Goal: Task Accomplishment & Management: Complete application form

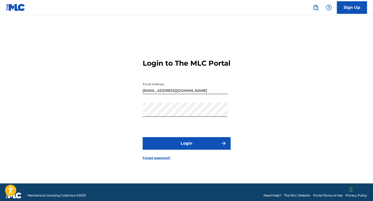
click at [186, 146] on button "Login" at bounding box center [187, 143] width 88 height 13
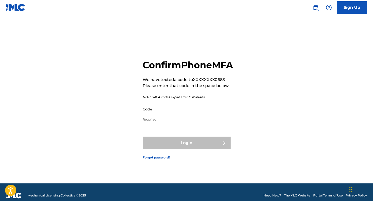
click at [155, 115] on input "Code" at bounding box center [185, 109] width 85 height 14
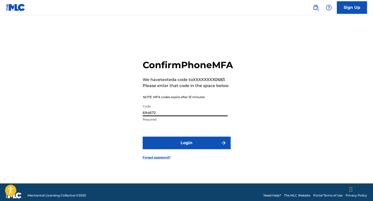
type input "694672"
click at [186, 149] on button "Login" at bounding box center [187, 142] width 88 height 13
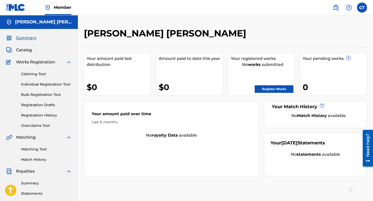
click at [186, 151] on div "Your amount paid over time Last 6 months No royalty data available" at bounding box center [171, 137] width 175 height 75
click at [28, 38] on span "Summary" at bounding box center [26, 38] width 20 height 6
click at [25, 50] on span "Catalog" at bounding box center [24, 50] width 16 height 6
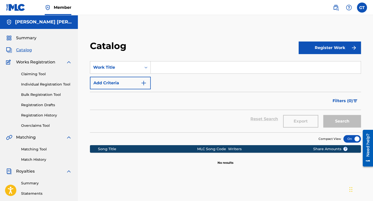
click at [331, 48] on button "Register Work" at bounding box center [330, 47] width 62 height 13
click at [314, 64] on link "Individual" at bounding box center [330, 64] width 62 height 12
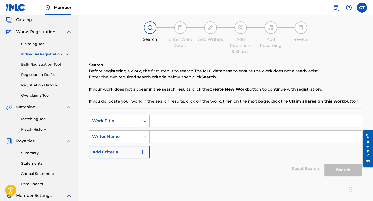
click at [145, 127] on div "Work Title" at bounding box center [119, 120] width 61 height 13
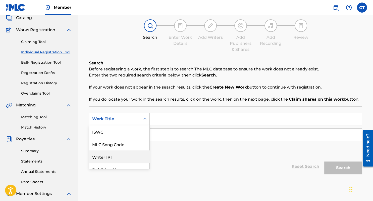
scroll to position [13, 0]
click at [106, 143] on div "Writer IPI" at bounding box center [119, 144] width 60 height 13
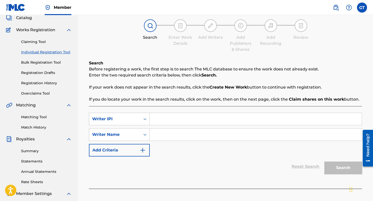
click at [164, 120] on input "Search Form" at bounding box center [256, 119] width 212 height 12
type input "1187336924"
click at [164, 136] on input "Search Form" at bounding box center [256, 134] width 212 height 12
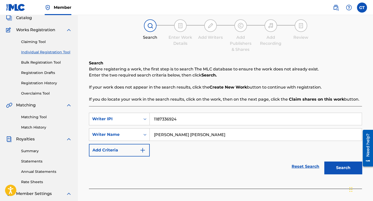
type input "[PERSON_NAME] [PERSON_NAME]"
click at [340, 168] on button "Search" at bounding box center [343, 167] width 38 height 13
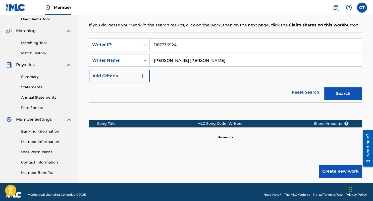
scroll to position [112, 0]
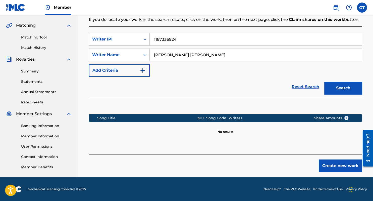
click at [341, 167] on button "Create new work" at bounding box center [340, 165] width 43 height 13
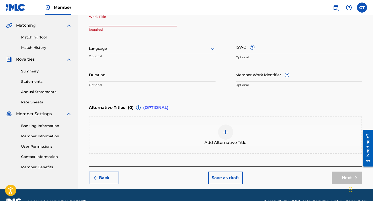
click at [103, 20] on input "Work Title" at bounding box center [133, 19] width 88 height 14
type input "Lockdown"
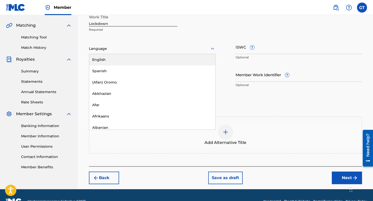
click at [212, 48] on icon at bounding box center [213, 48] width 4 height 2
click at [158, 61] on div "English" at bounding box center [152, 59] width 126 height 11
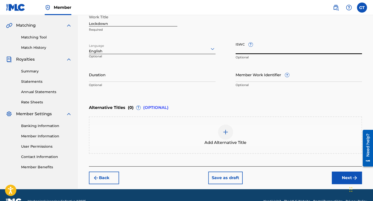
click at [255, 49] on input "ISWC ?" at bounding box center [298, 47] width 127 height 14
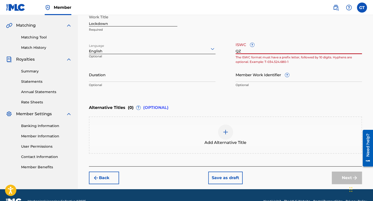
type input "Q"
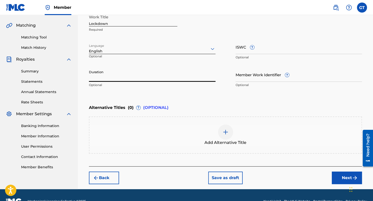
click at [104, 77] on input "Duration" at bounding box center [152, 74] width 127 height 14
click at [263, 47] on input "ISWC ?" at bounding box center [298, 47] width 127 height 14
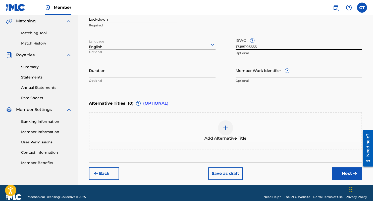
scroll to position [124, 0]
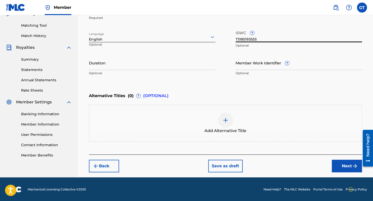
type input "T3185193555"
click at [344, 166] on button "Next" at bounding box center [347, 165] width 30 height 13
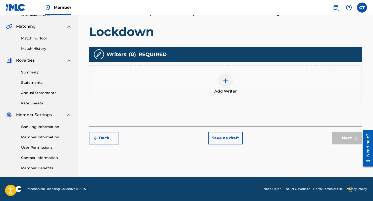
scroll to position [110, 0]
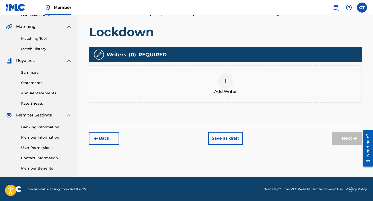
click at [344, 166] on div "Register Work Search Enter Work Details Add Writers Add Publishers & Shares Add…" at bounding box center [225, 47] width 295 height 260
click at [225, 80] on img at bounding box center [225, 81] width 6 height 6
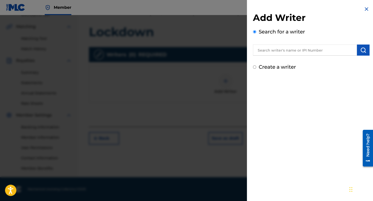
click at [288, 79] on div "Add Writer Search for a writer Create a writer" at bounding box center [311, 100] width 129 height 201
click at [277, 50] on input "text" at bounding box center [305, 49] width 104 height 11
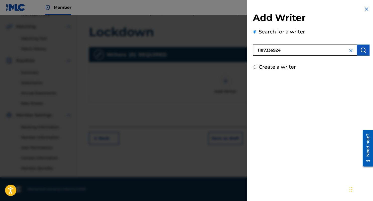
type input "1187336924"
click at [364, 50] on img "submit" at bounding box center [363, 50] width 6 height 6
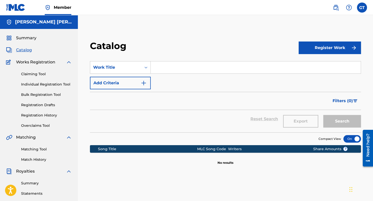
click at [333, 47] on button "Register Work" at bounding box center [330, 47] width 62 height 13
click at [312, 62] on link "Individual" at bounding box center [330, 64] width 62 height 12
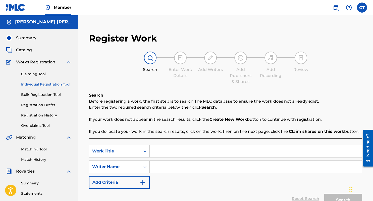
click at [166, 151] on input "Search Form" at bounding box center [256, 151] width 212 height 12
type input "LOCKDOWN"
click at [162, 165] on input "Search Form" at bounding box center [256, 166] width 212 height 12
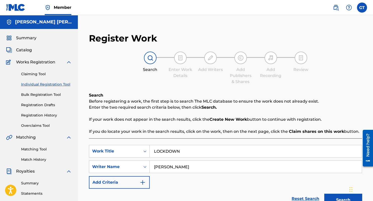
click at [206, 166] on input "[PERSON_NAME]" at bounding box center [256, 166] width 212 height 12
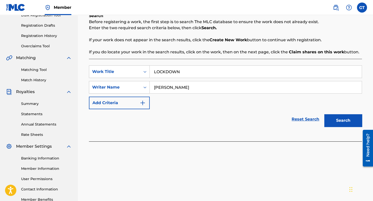
scroll to position [82, 0]
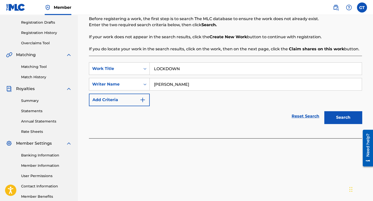
type input "[PERSON_NAME]"
click at [145, 100] on img "Search Form" at bounding box center [143, 100] width 6 height 6
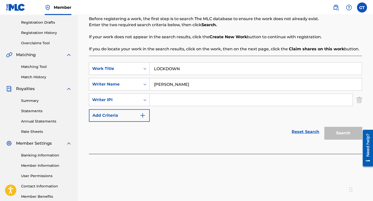
click at [164, 99] on input "Search Form" at bounding box center [251, 100] width 203 height 12
type input "1187336924"
click at [142, 115] on img "Search Form" at bounding box center [143, 115] width 6 height 6
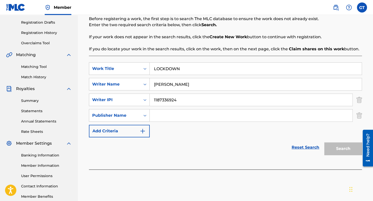
click at [170, 115] on input "Search Form" at bounding box center [251, 115] width 203 height 12
type input "ASCAP"
click at [142, 132] on img "Search Form" at bounding box center [143, 131] width 6 height 6
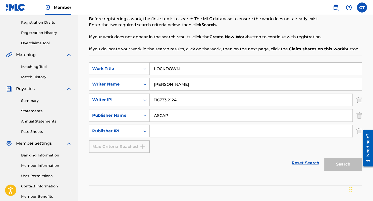
click at [161, 130] on input "Search Form" at bounding box center [251, 131] width 203 height 12
type input "1187336826"
click at [340, 167] on button "Search" at bounding box center [343, 164] width 38 height 13
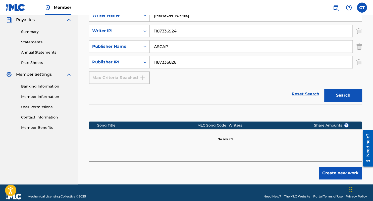
scroll to position [152, 0]
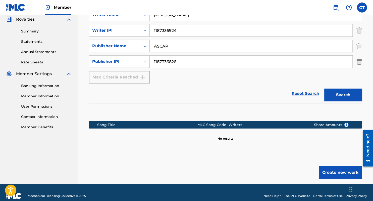
click at [335, 172] on button "Create new work" at bounding box center [340, 172] width 43 height 13
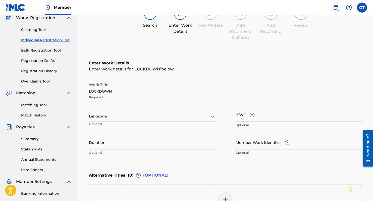
scroll to position [44, 0]
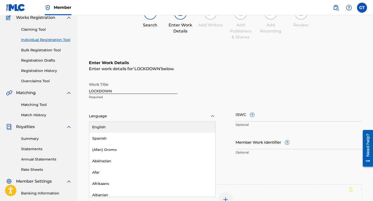
click at [212, 117] on icon at bounding box center [212, 116] width 6 height 6
click at [153, 124] on div "English" at bounding box center [152, 126] width 126 height 11
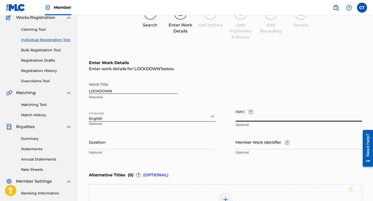
click at [261, 116] on input "ISWC ?" at bounding box center [298, 114] width 127 height 14
type input "T3185193555"
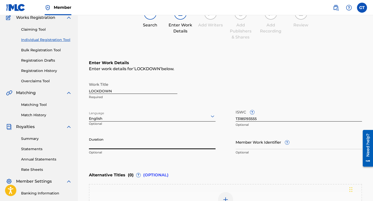
click at [105, 142] on input "Duration" at bounding box center [152, 142] width 127 height 14
click at [296, 144] on input "Member Work Identifier ?" at bounding box center [298, 142] width 127 height 14
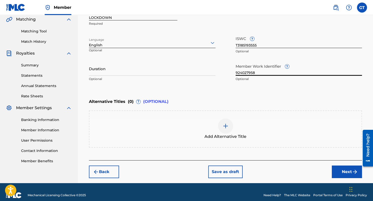
scroll to position [124, 0]
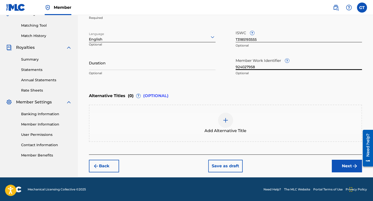
type input "924027958"
click at [341, 164] on button "Next" at bounding box center [347, 165] width 30 height 13
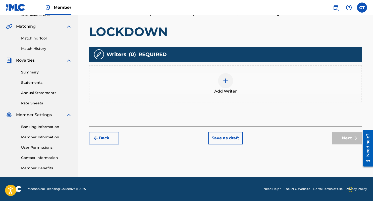
scroll to position [110, 0]
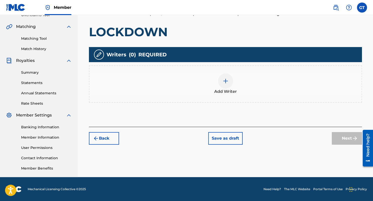
click at [106, 137] on button "Back" at bounding box center [104, 138] width 30 height 13
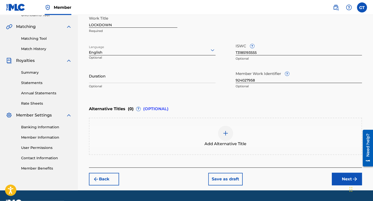
scroll to position [111, 0]
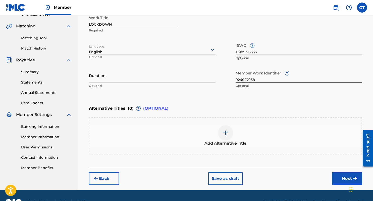
click at [347, 178] on button "Next" at bounding box center [347, 178] width 30 height 13
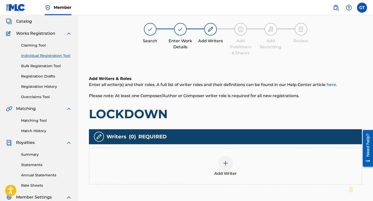
scroll to position [30, 0]
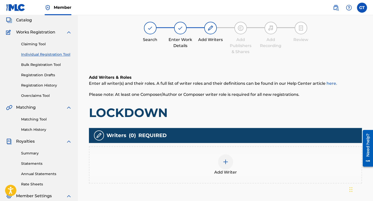
click at [331, 83] on link "here." at bounding box center [331, 83] width 11 height 5
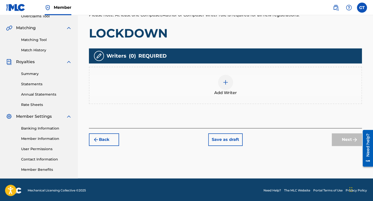
scroll to position [109, 0]
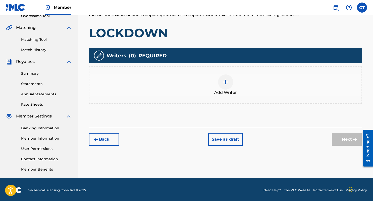
click at [226, 81] on img at bounding box center [225, 82] width 6 height 6
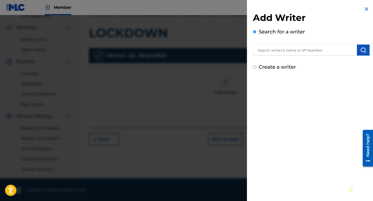
click at [254, 67] on input "Create a writer" at bounding box center [254, 66] width 3 height 3
radio input "false"
radio input "true"
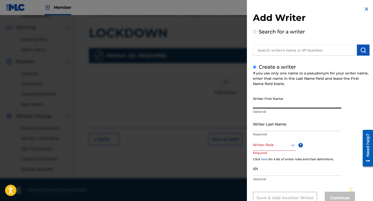
click at [288, 101] on input "Writer First Name" at bounding box center [297, 101] width 88 height 14
type input "[PERSON_NAME]"
click at [269, 121] on input "Writer Last Name" at bounding box center [297, 123] width 88 height 14
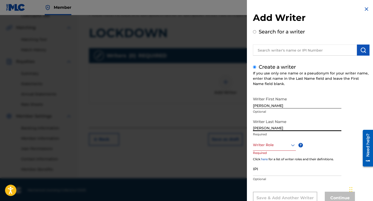
type input "[PERSON_NAME]"
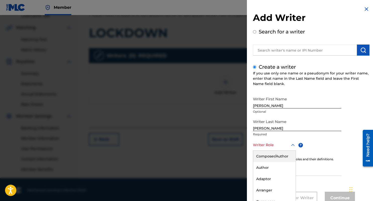
scroll to position [17, 0]
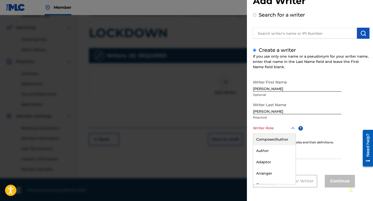
click at [292, 134] on div "8 results available. Use Up and Down to choose options, press Enter to select t…" at bounding box center [274, 127] width 43 height 11
click at [258, 151] on div "Author" at bounding box center [274, 150] width 42 height 11
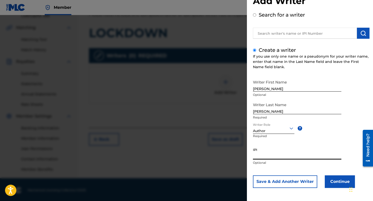
click at [267, 154] on input "IPI" at bounding box center [297, 152] width 88 height 14
type input "1187336924"
click at [333, 180] on button "Continue" at bounding box center [340, 181] width 30 height 13
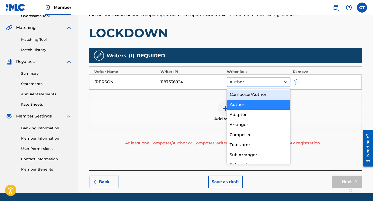
click at [285, 81] on icon at bounding box center [285, 81] width 5 height 5
click at [262, 94] on div "Composer/Author" at bounding box center [258, 94] width 64 height 10
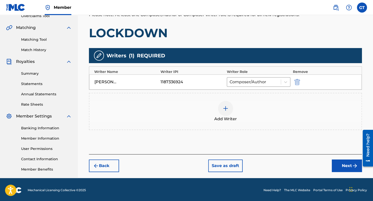
click at [346, 164] on button "Next" at bounding box center [347, 165] width 30 height 13
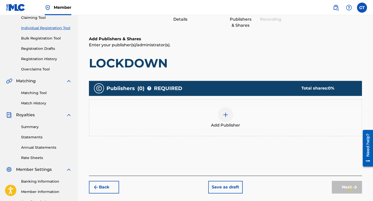
scroll to position [58, 0]
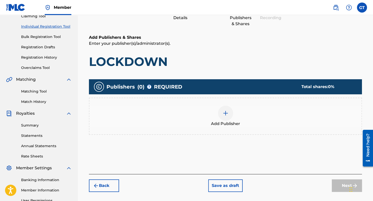
click at [225, 113] on img at bounding box center [225, 113] width 6 height 6
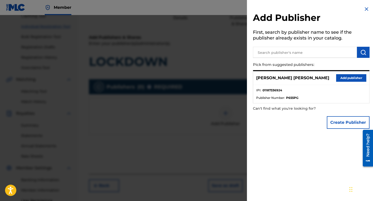
click at [225, 113] on div at bounding box center [186, 115] width 373 height 201
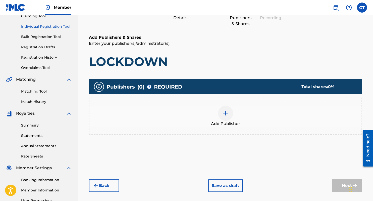
scroll to position [63, 0]
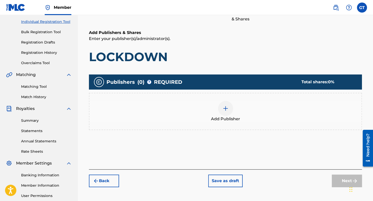
click at [112, 182] on button "Back" at bounding box center [104, 180] width 30 height 13
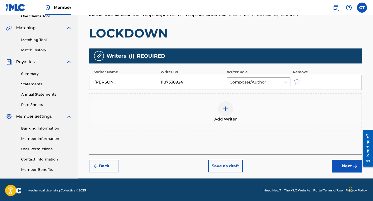
scroll to position [110, 0]
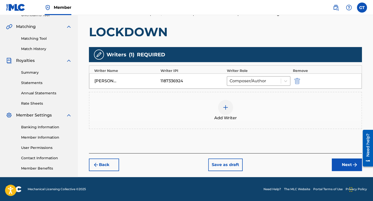
click at [337, 163] on button "Next" at bounding box center [347, 164] width 30 height 13
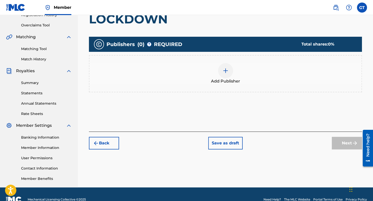
scroll to position [100, 0]
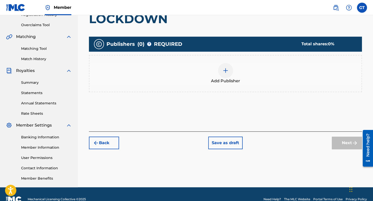
click at [224, 70] on img at bounding box center [225, 70] width 6 height 6
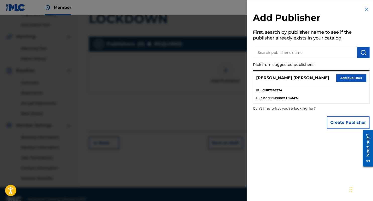
click at [343, 77] on button "Add publisher" at bounding box center [351, 78] width 30 height 8
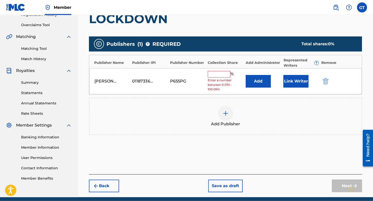
click at [215, 74] on input "text" at bounding box center [219, 74] width 23 height 7
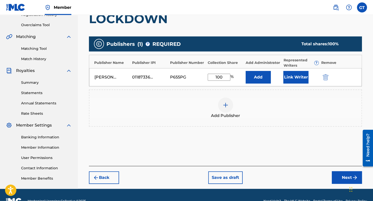
type input "100"
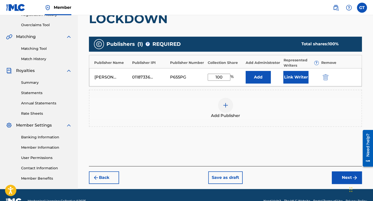
click at [261, 76] on button "Add" at bounding box center [258, 77] width 25 height 13
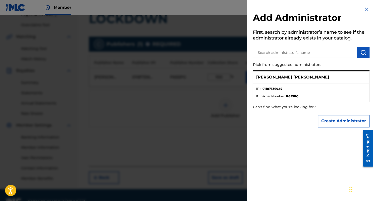
click at [337, 122] on button "Create Administrator" at bounding box center [344, 120] width 52 height 13
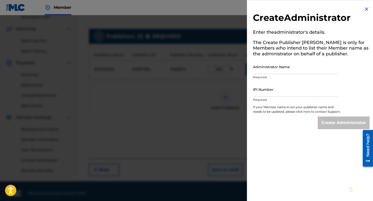
scroll to position [112, 0]
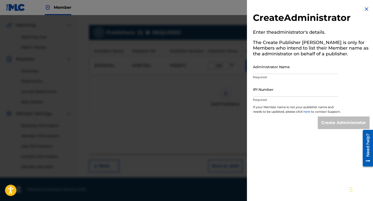
click at [355, 21] on h2 "Create Administrator" at bounding box center [311, 18] width 116 height 13
click at [366, 8] on img at bounding box center [366, 9] width 6 height 6
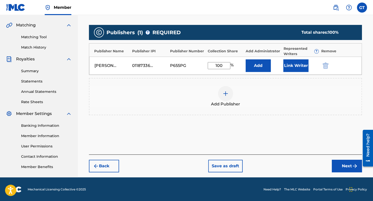
click at [344, 165] on button "Next" at bounding box center [347, 165] width 30 height 13
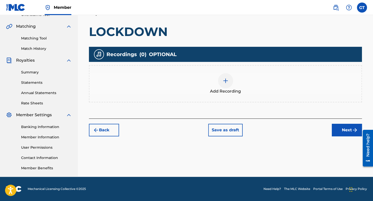
scroll to position [110, 0]
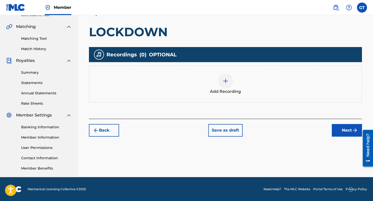
click at [225, 79] on img at bounding box center [225, 81] width 6 height 6
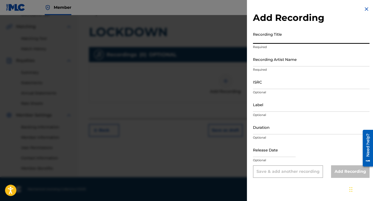
click at [290, 38] on input "Recording Title" at bounding box center [311, 36] width 116 height 14
type input "Lockdown"
click at [293, 61] on input "Recording Artist Name" at bounding box center [311, 59] width 116 height 14
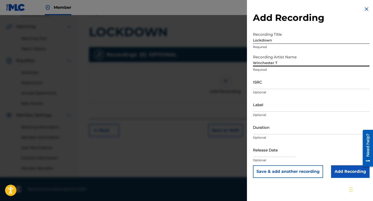
type input "Winchester T"
click at [265, 84] on input "ISRC" at bounding box center [311, 82] width 116 height 14
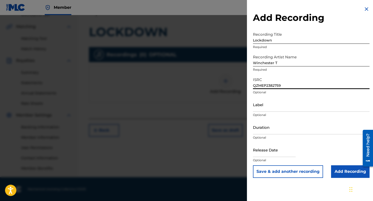
type input "QZMEP2382759"
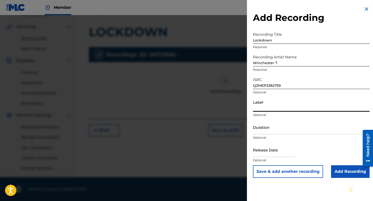
click at [263, 106] on input "Label" at bounding box center [311, 104] width 116 height 14
type input "GT PLATINUM ENTERTAINMENT LLC."
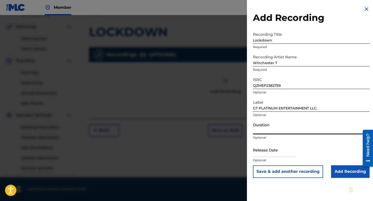
click at [275, 129] on input "Duration" at bounding box center [311, 127] width 116 height 14
type input "3"
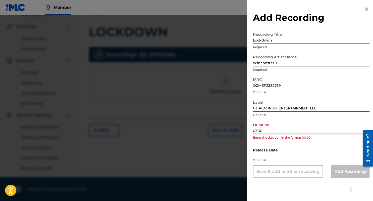
click at [259, 131] on input "03.30" at bounding box center [311, 127] width 116 height 14
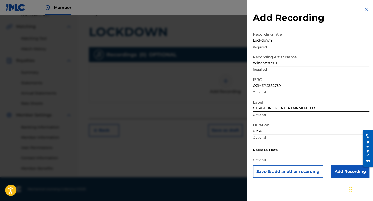
type input "03:30"
click at [262, 152] on input "text" at bounding box center [274, 149] width 43 height 14
select select "7"
select select "2025"
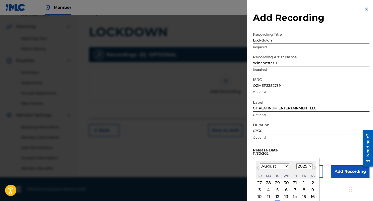
type input "[DATE]"
click at [322, 147] on div "Release Date Previous Month Next Month August [DATE] February March April May J…" at bounding box center [311, 153] width 116 height 23
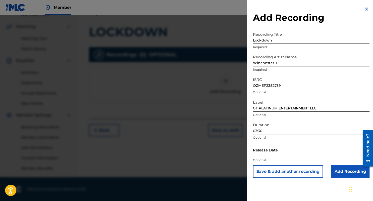
click at [279, 152] on input "text" at bounding box center [274, 149] width 43 height 14
select select "7"
select select "2025"
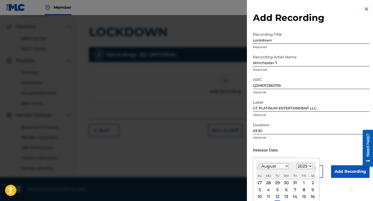
click at [260, 163] on select "January February March April May June July August September October November De…" at bounding box center [274, 166] width 29 height 6
select select "9"
click option "October" at bounding box center [0, 0] width 0 height 0
click at [296, 163] on select "1899 1900 1901 1902 1903 1904 1905 1906 1907 1908 1909 1910 1911 1912 1913 1914…" at bounding box center [304, 166] width 16 height 6
select select "2023"
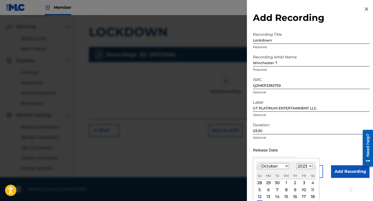
click option "2023" at bounding box center [0, 0] width 0 height 0
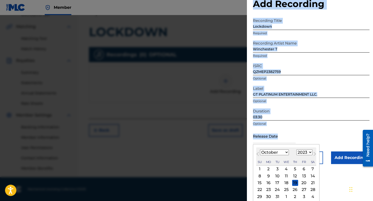
scroll to position [23, 0]
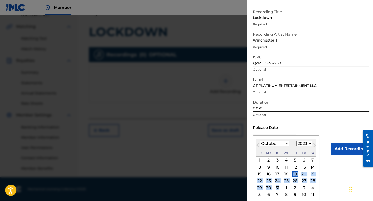
drag, startPoint x: 293, startPoint y: 159, endPoint x: 280, endPoint y: 185, distance: 29.4
click at [280, 185] on div "[DATE] Previous Month Next Month [DATE] January February March April May June J…" at bounding box center [286, 168] width 67 height 66
click at [280, 185] on div "29 30 31 1 2 3 4" at bounding box center [286, 187] width 60 height 7
click at [269, 187] on div "30" at bounding box center [268, 187] width 6 height 6
type input "[DATE]"
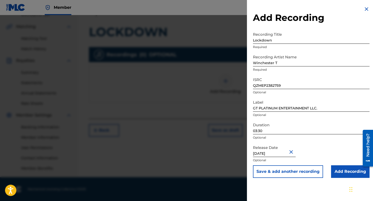
scroll to position [0, 0]
click at [288, 171] on button "Save & add another recording" at bounding box center [288, 171] width 70 height 13
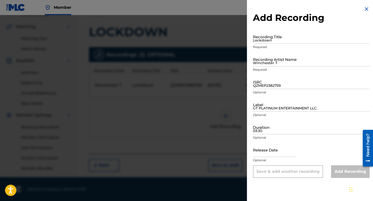
click at [282, 39] on input "Lockdown" at bounding box center [311, 36] width 116 height 14
type input "SO ALL ALONE"
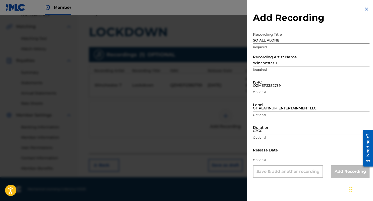
click at [286, 61] on input "Winchester T" at bounding box center [311, 59] width 116 height 14
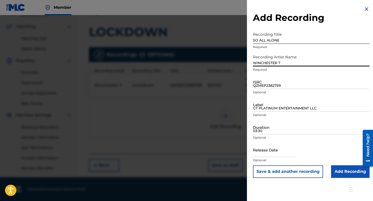
type input "WINCHESTER T"
click at [271, 82] on input "QZMEP2382759" at bounding box center [311, 82] width 116 height 14
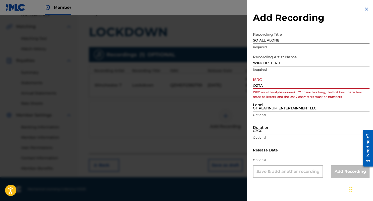
scroll to position [106, 0]
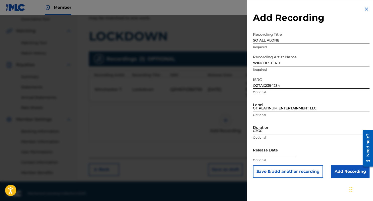
type input "QZTAX2394234"
click at [269, 106] on input "GT PLATINUM ENTERTAINMENT LLC." at bounding box center [311, 104] width 116 height 14
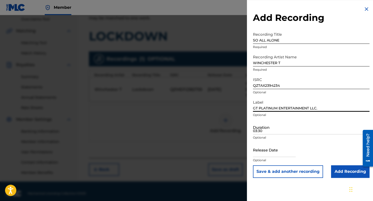
type input "GT PLATINUM ENTERTAINMENT LLC."
click at [276, 128] on input "03:30" at bounding box center [311, 127] width 116 height 14
click at [267, 153] on input "text" at bounding box center [274, 149] width 43 height 14
select select "7"
select select "2025"
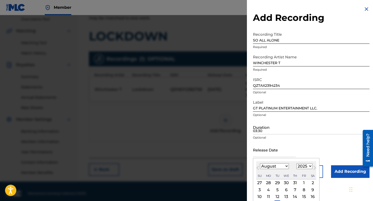
click at [260, 163] on select "January February March April May June July August September October November De…" at bounding box center [274, 166] width 29 height 6
select select "8"
click option "September" at bounding box center [0, 0] width 0 height 0
click at [296, 163] on select "1899 1900 1901 1902 1903 1904 1905 1906 1907 1908 1909 1910 1911 1912 1913 1914…" at bounding box center [304, 166] width 16 height 6
select select "2023"
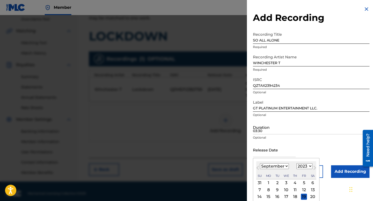
click option "2023" at bounding box center [0, 0] width 0 height 0
click at [268, 196] on div "11" at bounding box center [268, 196] width 6 height 6
type input "[DATE]"
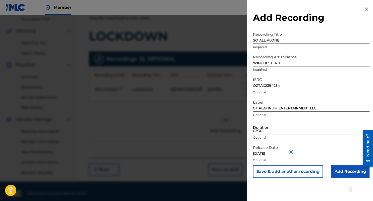
click at [273, 171] on button "Save & add another recording" at bounding box center [288, 171] width 70 height 13
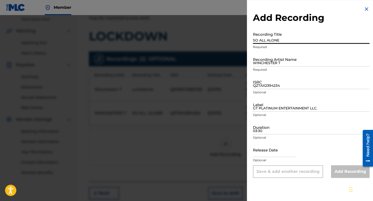
click at [274, 38] on input "SO ALL ALONE" at bounding box center [311, 36] width 116 height 14
type input "GET READY"
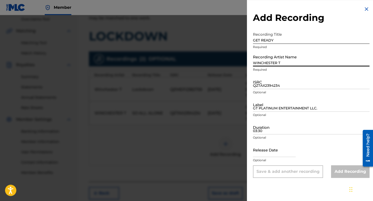
click at [273, 61] on input "WINCHESTER T" at bounding box center [311, 59] width 116 height 14
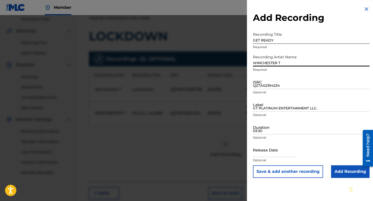
type input "WINCHESTER T"
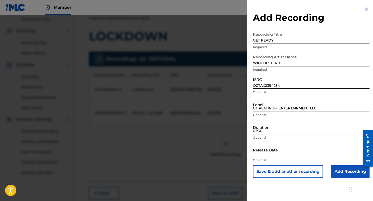
click at [261, 83] on input "QZTAX2394234" at bounding box center [311, 82] width 116 height 14
type input "QZES62406527"
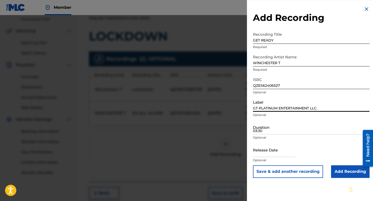
click at [268, 105] on input "GT PLATINUM ENTERTAINMENT LLC." at bounding box center [311, 104] width 116 height 14
type input "GT PLATINUM ENTERTAINMENT LLC."
select select "7"
select select "2025"
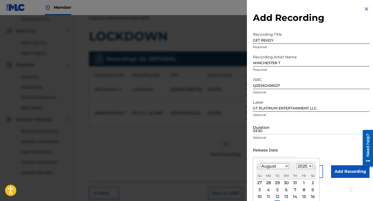
click at [272, 151] on input "text" at bounding box center [274, 149] width 43 height 14
click at [260, 163] on select "January February March April May June July August September October November De…" at bounding box center [274, 166] width 29 height 6
select select "1"
click option "February" at bounding box center [0, 0] width 0 height 0
click at [296, 163] on select "1899 1900 1901 1902 1903 1904 1905 1906 1907 1908 1909 1910 1911 1912 1913 1914…" at bounding box center [304, 166] width 16 height 6
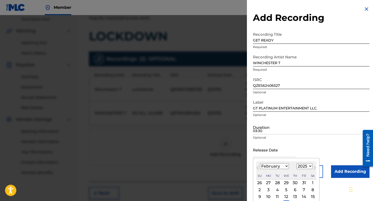
select select "2024"
click option "2024" at bounding box center [0, 0] width 0 height 0
click at [282, 190] on div "4 5 6 7 8 9 10" at bounding box center [286, 189] width 60 height 7
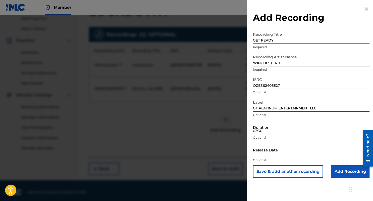
scroll to position [131, 0]
click at [266, 153] on input "text" at bounding box center [274, 149] width 43 height 14
select select "7"
select select "2025"
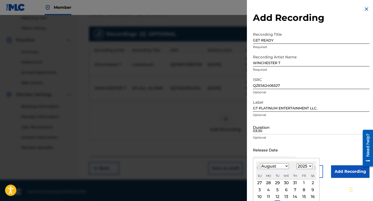
drag, startPoint x: 291, startPoint y: 159, endPoint x: 291, endPoint y: 151, distance: 8.3
click at [291, 151] on div "Release Date Previous Month Next Month August [DATE] February March April May J…" at bounding box center [311, 153] width 116 height 23
click at [291, 151] on input "text" at bounding box center [274, 149] width 43 height 14
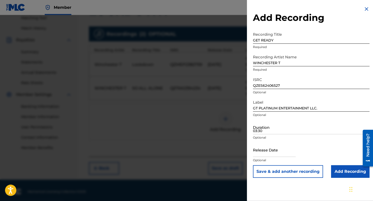
scroll to position [133, 0]
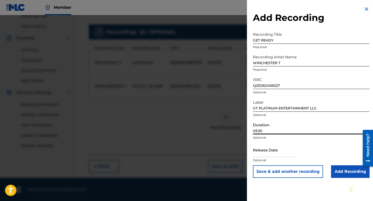
click at [304, 130] on input "03:30" at bounding box center [311, 127] width 116 height 14
click at [270, 150] on input "text" at bounding box center [274, 149] width 43 height 14
select select "7"
select select "2025"
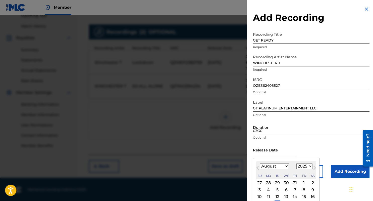
click at [260, 163] on select "January February March April May June July August September October November De…" at bounding box center [274, 166] width 29 height 6
select select "1"
click option "February" at bounding box center [0, 0] width 0 height 0
click at [316, 182] on div "[DATE] Previous Month Next Month [DATE] January February March April May June J…" at bounding box center [286, 191] width 67 height 66
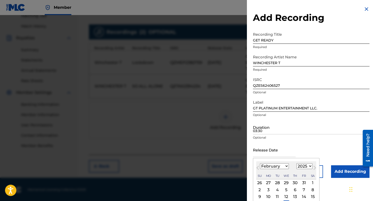
click at [296, 163] on select "1899 1900 1901 1902 1903 1904 1905 1906 1907 1908 1909 1910 1911 1912 1913 1914…" at bounding box center [304, 166] width 16 height 6
select select "2024"
click option "2024" at bounding box center [0, 0] width 0 height 0
click at [274, 153] on input "text" at bounding box center [274, 149] width 43 height 14
type input "[DATE]"
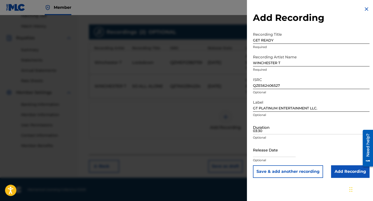
select select "7"
select select "2025"
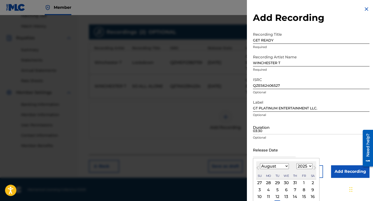
click at [278, 154] on input "text" at bounding box center [274, 149] width 43 height 14
click at [260, 163] on select "January February March April May June July August September October November De…" at bounding box center [274, 166] width 29 height 6
select select "1"
click option "February" at bounding box center [0, 0] width 0 height 0
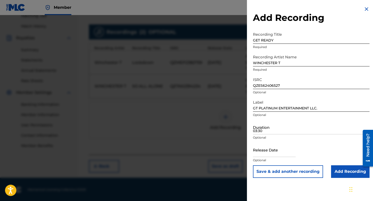
select select "7"
select select "2025"
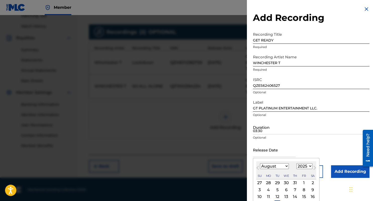
click at [264, 153] on input "text" at bounding box center [274, 149] width 43 height 14
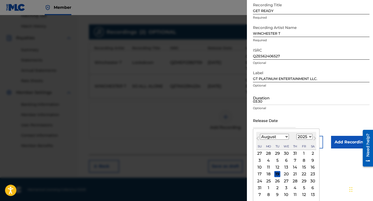
drag, startPoint x: 315, startPoint y: 160, endPoint x: 317, endPoint y: 175, distance: 15.5
click at [317, 175] on div "Previous Month Next Month August [DATE] February March April May June July Augu…" at bounding box center [286, 164] width 67 height 73
click at [312, 174] on div "23" at bounding box center [313, 174] width 6 height 6
type input "[DATE]"
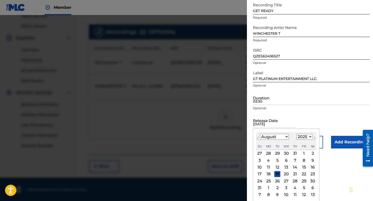
scroll to position [0, 0]
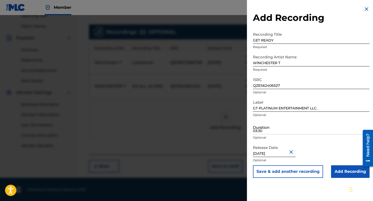
click at [296, 151] on button "Close" at bounding box center [292, 151] width 8 height 15
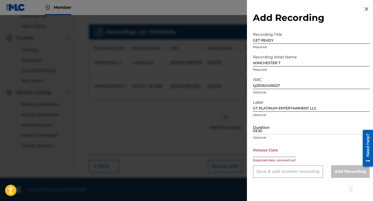
click at [268, 152] on input "text" at bounding box center [274, 149] width 43 height 14
select select "7"
select select "2025"
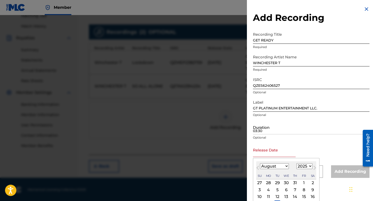
click at [260, 163] on select "January February March April May June July August September October November De…" at bounding box center [274, 166] width 29 height 6
select select "1"
click option "February" at bounding box center [0, 0] width 0 height 0
click at [296, 163] on select "1899 1900 1901 1902 1903 1904 1905 1906 1907 1908 1909 1910 1911 1912 1913 1914…" at bounding box center [304, 166] width 16 height 6
select select "2024"
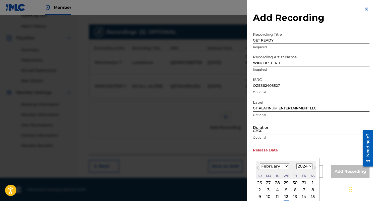
click option "2024" at bounding box center [0, 0] width 0 height 0
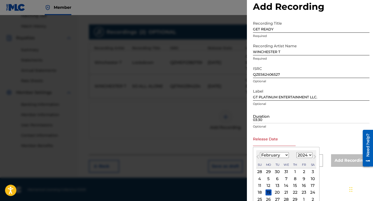
click at [316, 200] on div "[DATE] Previous Month Next Month [DATE] January February March April May June J…" at bounding box center [286, 180] width 67 height 66
click at [303, 191] on div "23" at bounding box center [304, 191] width 6 height 6
type input "[DATE]"
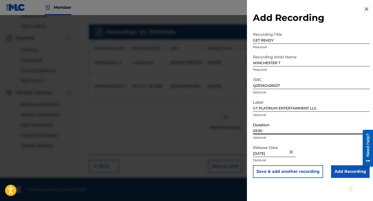
click at [269, 130] on input "03:30" at bounding box center [311, 127] width 116 height 14
type input "03:00"
click at [277, 171] on button "Save & add another recording" at bounding box center [288, 171] width 70 height 13
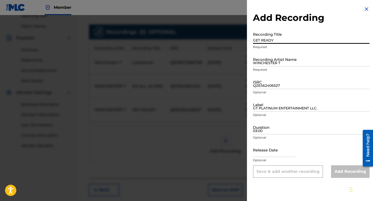
click at [268, 39] on input "GET READY" at bounding box center [311, 36] width 116 height 14
type input "SENSELESS KILLINGS"
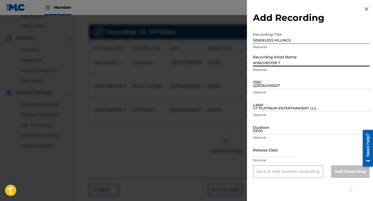
click at [279, 59] on input "WINCHESTER T" at bounding box center [311, 59] width 116 height 14
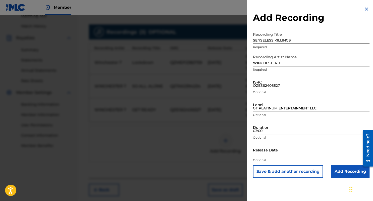
type input "WINCHESTER T"
click at [268, 84] on input "QZES62406527" at bounding box center [311, 82] width 116 height 14
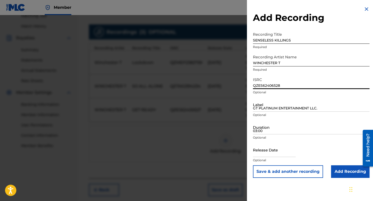
type input "QZES62406528"
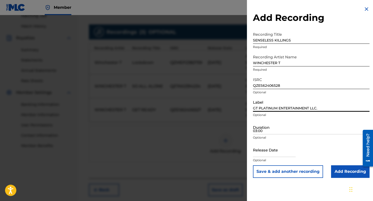
click at [265, 106] on input "GT PLATINUM ENTERTAINMENT LLC." at bounding box center [311, 104] width 116 height 14
type input "GT PLATINUM ENTERTAINMENT LLC"
click at [264, 129] on input "03:00" at bounding box center [311, 127] width 116 height 14
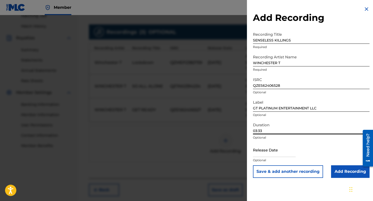
type input "03:33"
select select "7"
select select "2025"
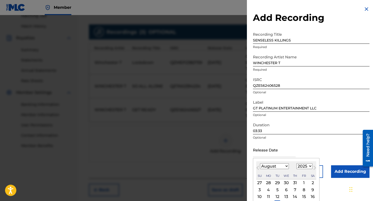
click at [269, 149] on input "text" at bounding box center [274, 149] width 43 height 14
click at [260, 163] on select "January February March April May June July August September October November De…" at bounding box center [274, 166] width 29 height 6
select select "1"
click option "February" at bounding box center [0, 0] width 0 height 0
click at [296, 163] on select "1899 1900 1901 1902 1903 1904 1905 1906 1907 1908 1909 1910 1911 1912 1913 1914…" at bounding box center [304, 166] width 16 height 6
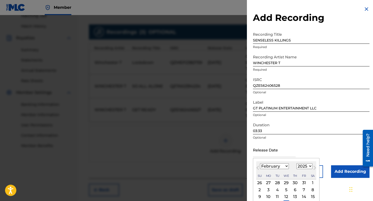
select select "2024"
click option "2024" at bounding box center [0, 0] width 0 height 0
click at [317, 197] on div "[DATE] Previous Month Next Month [DATE] January February March April May June J…" at bounding box center [286, 191] width 67 height 66
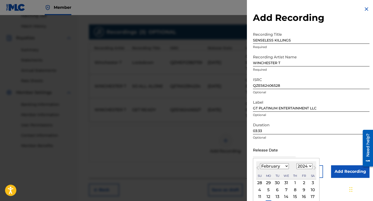
click at [312, 196] on div "17" at bounding box center [313, 196] width 6 height 6
type input "[DATE]"
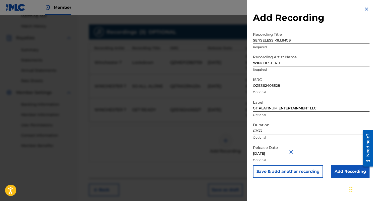
click at [296, 152] on button "Close" at bounding box center [292, 151] width 8 height 15
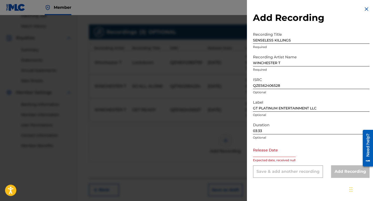
click at [272, 153] on input "text" at bounding box center [274, 149] width 43 height 14
select select "7"
select select "2025"
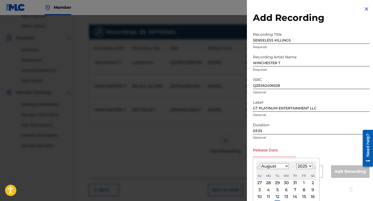
click at [260, 163] on select "January February March April May June July August September October November De…" at bounding box center [274, 166] width 29 height 6
select select "1"
click option "February" at bounding box center [0, 0] width 0 height 0
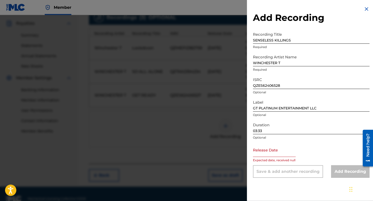
scroll to position [157, 0]
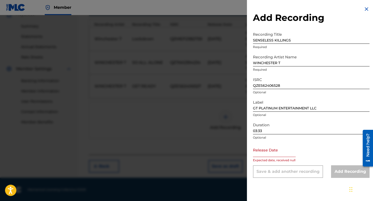
select select "7"
select select "2025"
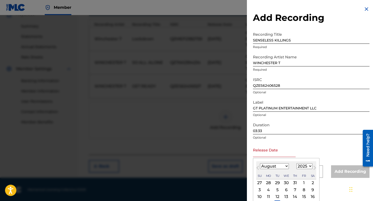
click at [276, 150] on input "text" at bounding box center [274, 149] width 43 height 14
click at [260, 163] on select "January February March April May June July August September October November De…" at bounding box center [274, 166] width 29 height 6
select select "1"
click option "February" at bounding box center [0, 0] width 0 height 0
click at [298, 198] on div "9 10 11 12 13 14 15" at bounding box center [286, 196] width 60 height 7
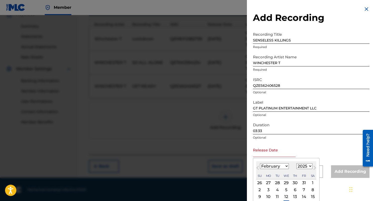
click at [296, 163] on select "1899 1900 1901 1902 1903 1904 1905 1906 1907 1908 1909 1910 1911 1912 1913 1914…" at bounding box center [304, 166] width 16 height 6
select select "2024"
click option "2024" at bounding box center [0, 0] width 0 height 0
click at [316, 183] on div "[DATE] Previous Month Next Month [DATE] January February March April May June J…" at bounding box center [286, 191] width 67 height 66
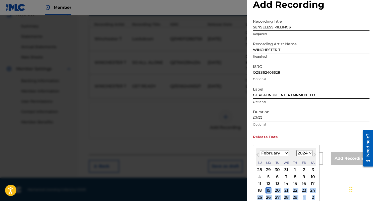
scroll to position [23, 0]
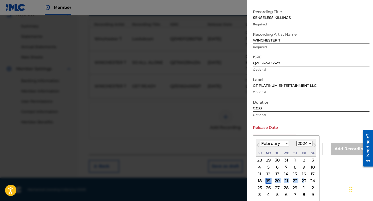
drag, startPoint x: 316, startPoint y: 179, endPoint x: 303, endPoint y: 180, distance: 12.8
click at [303, 180] on div "[DATE] Previous Month Next Month [DATE] January February March April May June J…" at bounding box center [286, 168] width 67 height 66
click at [303, 180] on div "23" at bounding box center [304, 181] width 6 height 6
type input "[DATE]"
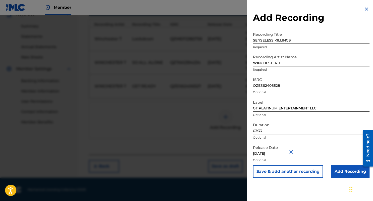
click at [283, 170] on button "Save & add another recording" at bounding box center [288, 171] width 70 height 13
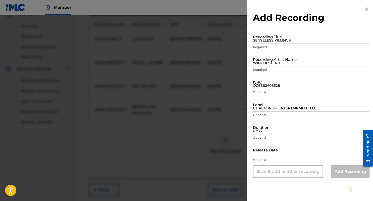
click at [270, 37] on input "SENSELESS KILLINGS" at bounding box center [311, 36] width 116 height 14
type input "FOUNDATION OF LIFE"
click at [268, 61] on input "WINCHESTER T" at bounding box center [311, 59] width 116 height 14
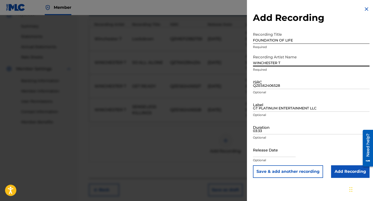
type input "WINCHESTER T"
click at [260, 87] on input "QZES62406528" at bounding box center [311, 82] width 116 height 14
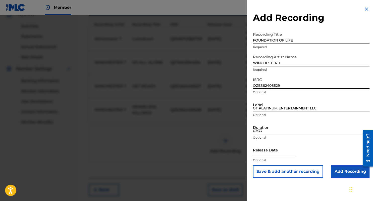
type input "QZES62406529"
click at [269, 107] on input "GT PLATINUM ENTERTAINMENT LLC" at bounding box center [311, 104] width 116 height 14
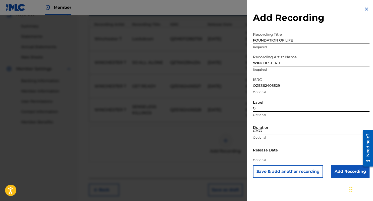
click at [269, 107] on input "G" at bounding box center [311, 104] width 116 height 14
type input "GT PLATINUM ENTERTAINMENT LLC"
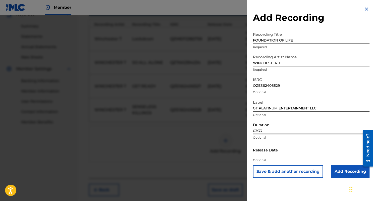
click at [276, 128] on input "03:33" at bounding box center [311, 127] width 116 height 14
type input "03:36"
select select "7"
select select "2025"
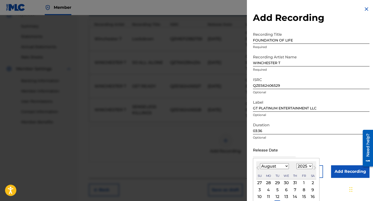
click at [270, 151] on input "text" at bounding box center [274, 149] width 43 height 14
click at [260, 163] on select "January February March April May June July August September October November De…" at bounding box center [274, 166] width 29 height 6
select select "1"
click option "February" at bounding box center [0, 0] width 0 height 0
click at [296, 163] on select "1899 1900 1901 1902 1903 1904 1905 1906 1907 1908 1909 1910 1911 1912 1913 1914…" at bounding box center [304, 166] width 16 height 6
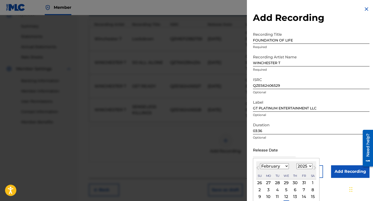
select select "2024"
click option "2024" at bounding box center [0, 0] width 0 height 0
click at [303, 196] on div "16" at bounding box center [304, 196] width 6 height 6
type input "[DATE]"
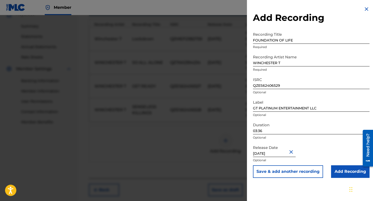
click at [296, 151] on button "Close" at bounding box center [292, 151] width 8 height 15
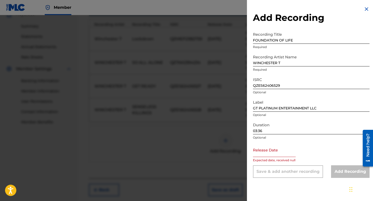
click at [273, 153] on input "text" at bounding box center [274, 149] width 43 height 14
select select "7"
select select "2025"
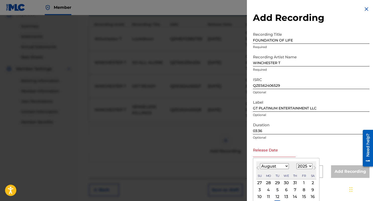
click at [260, 163] on select "January February March April May June July August September October November De…" at bounding box center [274, 166] width 29 height 6
select select "1"
click option "February" at bounding box center [0, 0] width 0 height 0
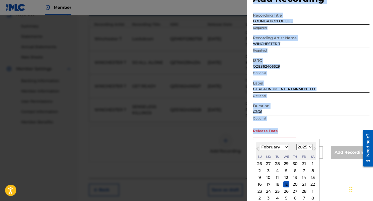
scroll to position [23, 0]
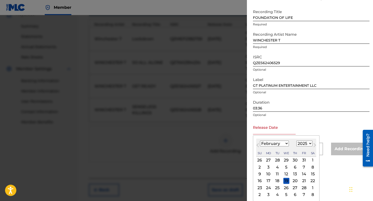
drag, startPoint x: 294, startPoint y: 196, endPoint x: 317, endPoint y: 185, distance: 25.7
click at [317, 185] on div "[DATE] Previous Month Next Month [DATE] January February March April May June J…" at bounding box center [286, 168] width 67 height 66
click at [296, 140] on select "1899 1900 1901 1902 1903 1904 1905 1906 1907 1908 1909 1910 1911 1912 1913 1914…" at bounding box center [304, 143] width 16 height 6
select select "2024"
click option "2024" at bounding box center [0, 0] width 0 height 0
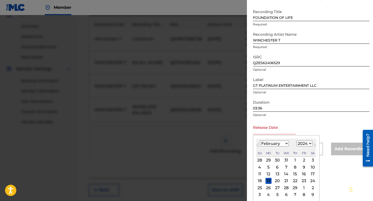
click at [303, 182] on div "23" at bounding box center [304, 181] width 6 height 6
type input "[DATE]"
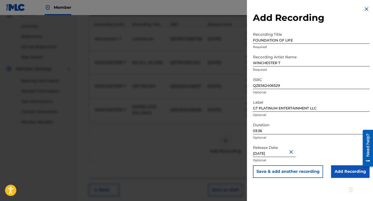
scroll to position [0, 0]
click at [276, 172] on button "Save & add another recording" at bounding box center [288, 171] width 70 height 13
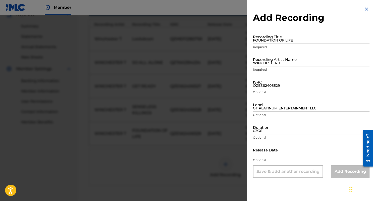
click at [272, 39] on input "FOUNDATION OF LIFE" at bounding box center [311, 36] width 116 height 14
type input "SO ALL ALONE"
click at [280, 61] on input "WINCHESTER T" at bounding box center [311, 59] width 116 height 14
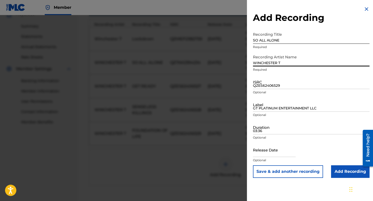
type input "WINCHESTER T"
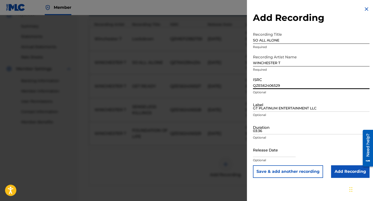
click at [264, 83] on input "QZES62406529" at bounding box center [311, 82] width 116 height 14
type input "QZES62406530"
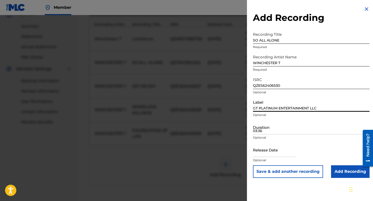
click at [269, 105] on input "GT PLATINUM ENTERTAINMENT LLC" at bounding box center [311, 104] width 116 height 14
type input "GT PLATINUM ENTERTAINMENT LLC."
click at [264, 129] on input "03:36" at bounding box center [311, 127] width 116 height 14
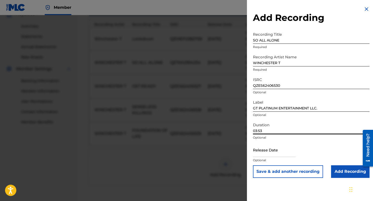
type input "03:53"
select select "7"
select select "2025"
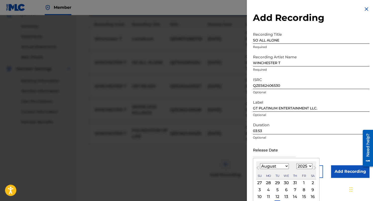
click at [270, 150] on input "text" at bounding box center [274, 149] width 43 height 14
click at [260, 163] on select "January February March April May June July August September October November De…" at bounding box center [274, 166] width 29 height 6
select select "1"
click option "February" at bounding box center [0, 0] width 0 height 0
click at [296, 163] on select "1899 1900 1901 1902 1903 1904 1905 1906 1907 1908 1909 1910 1911 1912 1913 1914…" at bounding box center [304, 166] width 16 height 6
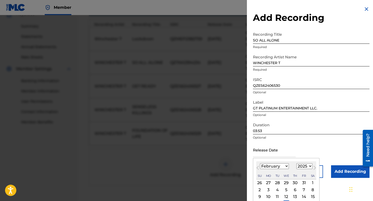
select select "2024"
click option "2024" at bounding box center [0, 0] width 0 height 0
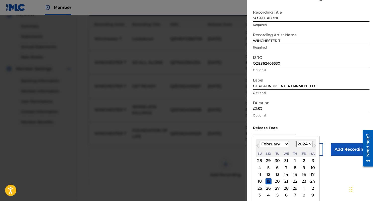
scroll to position [23, 0]
drag, startPoint x: 312, startPoint y: 197, endPoint x: 304, endPoint y: 180, distance: 18.3
click at [304, 180] on div "28 29 30 31 1 2 3 4 5 6 7 8 9 10 11 12 13 14 15 16 17 18 19 20 21 22 23 24 25 2…" at bounding box center [286, 176] width 60 height 41
click at [304, 180] on div "23" at bounding box center [304, 181] width 6 height 6
type input "[DATE]"
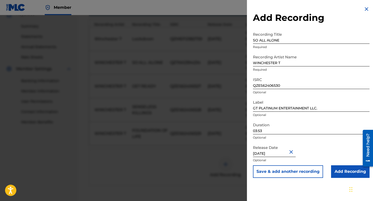
scroll to position [0, 0]
click at [299, 171] on button "Save & add another recording" at bounding box center [288, 171] width 70 height 13
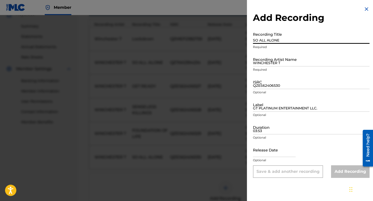
click at [262, 41] on input "SO ALL ALONE" at bounding box center [311, 36] width 116 height 14
type input "FRUSTRATION"
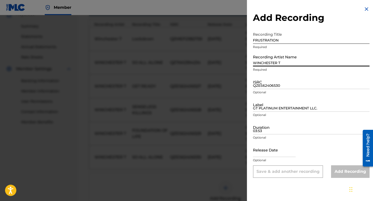
click at [264, 61] on input "WINCHESTER T" at bounding box center [311, 59] width 116 height 14
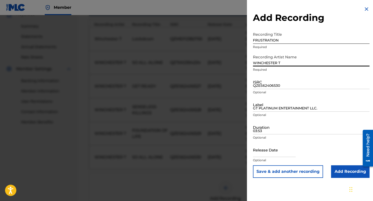
type input "WINCHESTER T"
click at [260, 86] on input "QZES62406530" at bounding box center [311, 82] width 116 height 14
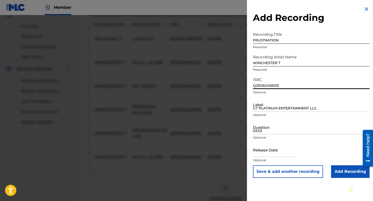
type input "QZES62406531"
click at [281, 39] on input "FRUSTRATION" at bounding box center [311, 36] width 116 height 14
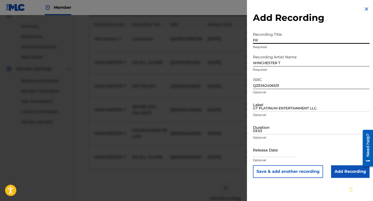
type input "F"
type input "SOLID AS A ROCK"
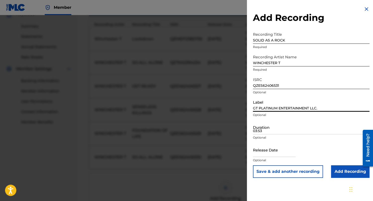
click at [267, 106] on input "GT PLATINUM ENTERTAINMENT LLC." at bounding box center [311, 104] width 116 height 14
type input "GT PLATINUM ENTERTAINMENT LLC"
click at [260, 127] on input "03:53" at bounding box center [311, 127] width 116 height 14
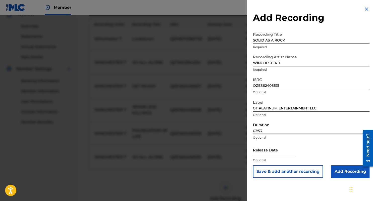
click at [260, 127] on input "03:53" at bounding box center [311, 127] width 116 height 14
type input "03:02"
click at [267, 151] on input "text" at bounding box center [274, 149] width 43 height 14
select select "7"
select select "2025"
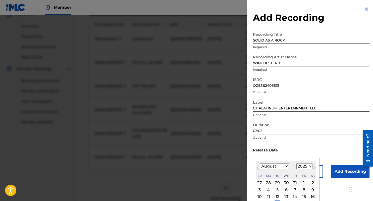
click at [260, 163] on select "January February March April May June July August September October November De…" at bounding box center [274, 166] width 29 height 6
select select "1"
click option "February" at bounding box center [0, 0] width 0 height 0
click at [296, 163] on select "1899 1900 1901 1902 1903 1904 1905 1906 1907 1908 1909 1910 1911 1912 1913 1914…" at bounding box center [304, 166] width 16 height 6
select select "2024"
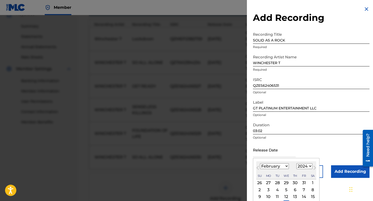
click option "2024" at bounding box center [0, 0] width 0 height 0
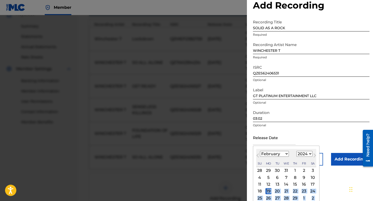
scroll to position [15, 0]
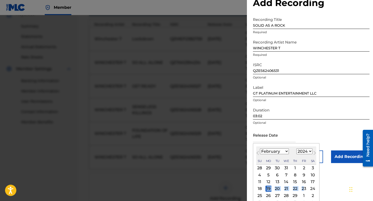
drag, startPoint x: 303, startPoint y: 196, endPoint x: 304, endPoint y: 188, distance: 8.8
click at [304, 188] on div "28 29 30 31 1 2 3 4 5 6 7 8 9 10 11 12 13 14 15 16 17 18 19 20 21 22 23 24 25 2…" at bounding box center [286, 184] width 60 height 41
click at [304, 188] on div "23" at bounding box center [304, 188] width 6 height 6
type input "[DATE]"
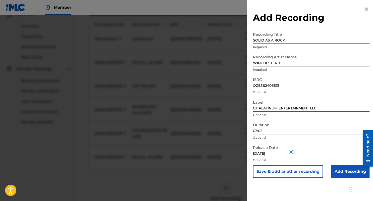
click at [294, 171] on button "Save & add another recording" at bounding box center [288, 171] width 70 height 13
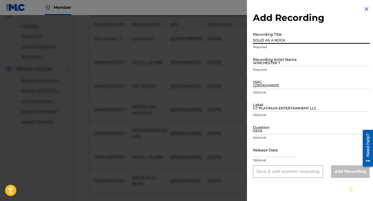
click at [272, 39] on input "SOLID AS A ROCK" at bounding box center [311, 36] width 116 height 14
type input "FRUSTRATION"
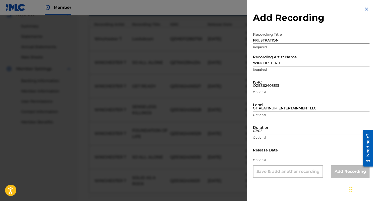
click at [267, 58] on input "WINCHESTER T" at bounding box center [311, 59] width 116 height 14
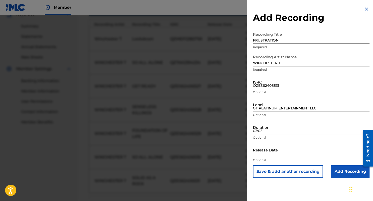
type input "WINCHESTER T"
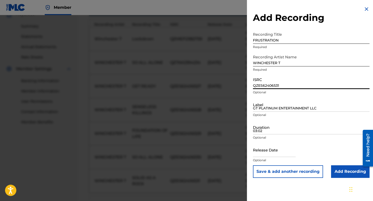
click at [261, 84] on input "QZES62406531" at bounding box center [311, 82] width 116 height 14
type input "QZES62406532"
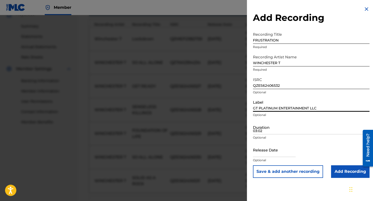
click at [269, 106] on input "GT PLATINUM ENTERTAINMENT LLC" at bounding box center [311, 104] width 116 height 14
type input "GT PLATINUM ENTERTAINMENT LLC"
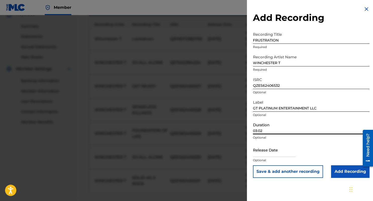
click at [264, 129] on input "03:02" at bounding box center [311, 127] width 116 height 14
type input "03:53"
select select "7"
select select "2025"
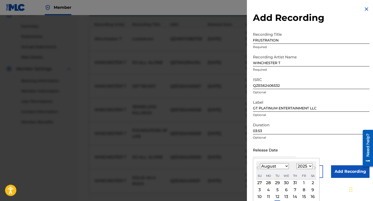
click at [275, 151] on input "text" at bounding box center [274, 149] width 43 height 14
click at [260, 163] on select "January February March April May June July August September October November De…" at bounding box center [274, 166] width 29 height 6
select select "1"
click option "February" at bounding box center [0, 0] width 0 height 0
click at [296, 163] on select "1899 1900 1901 1902 1903 1904 1905 1906 1907 1908 1909 1910 1911 1912 1913 1914…" at bounding box center [304, 166] width 16 height 6
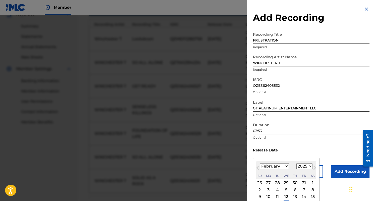
select select "2024"
click option "2024" at bounding box center [0, 0] width 0 height 0
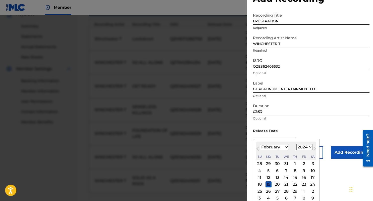
scroll to position [23, 0]
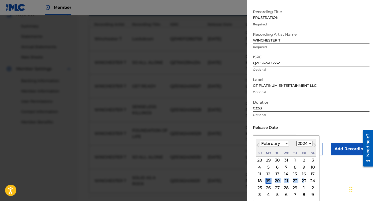
drag, startPoint x: 303, startPoint y: 196, endPoint x: 304, endPoint y: 180, distance: 16.1
click at [304, 180] on div "28 29 30 31 1 2 3 4 5 6 7 8 9 10 11 12 13 14 15 16 17 18 19 20 21 22 23 24 25 2…" at bounding box center [286, 176] width 60 height 41
click at [304, 180] on div "23" at bounding box center [304, 181] width 6 height 6
type input "[DATE]"
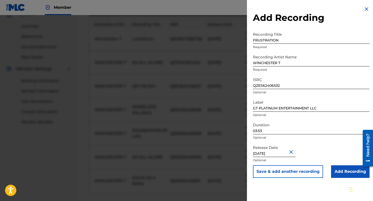
click at [295, 172] on button "Save & add another recording" at bounding box center [288, 171] width 70 height 13
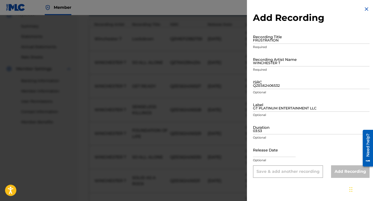
click at [260, 38] on input "FRUSTRATION" at bounding box center [311, 36] width 116 height 14
type input "LOCKDOWN"
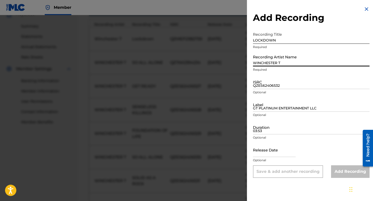
click at [262, 62] on input "WINCHESTER T" at bounding box center [311, 59] width 116 height 14
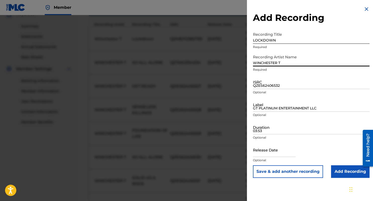
type input "WINCHESTER T"
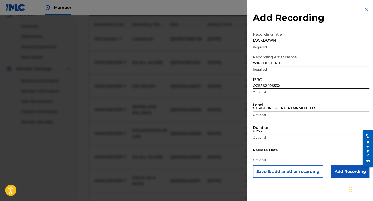
click at [259, 84] on input "QZES62406532" at bounding box center [311, 82] width 116 height 14
type input "QZES62406533"
click at [267, 107] on input "GT PLATINUM ENTERTAINMENT LLC" at bounding box center [311, 104] width 116 height 14
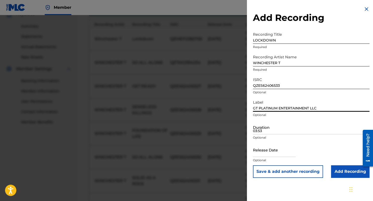
type input "GT PLATINUM ENTERTAINMENT LLC"
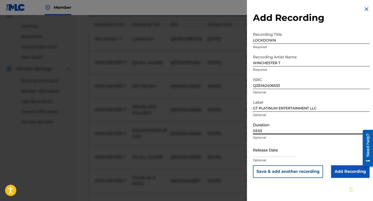
click at [263, 128] on input "03:53" at bounding box center [311, 127] width 116 height 14
type input "03:35"
click at [266, 150] on input "text" at bounding box center [274, 149] width 43 height 14
select select "7"
select select "2025"
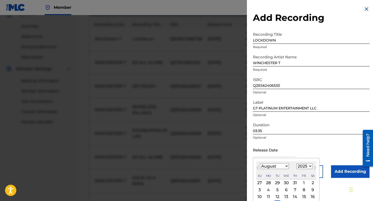
click at [260, 163] on select "January February March April May June July August September October November De…" at bounding box center [274, 166] width 29 height 6
select select "1"
click option "February" at bounding box center [0, 0] width 0 height 0
click at [296, 163] on select "1899 1900 1901 1902 1903 1904 1905 1906 1907 1908 1909 1910 1911 1912 1913 1914…" at bounding box center [304, 166] width 16 height 6
select select "2024"
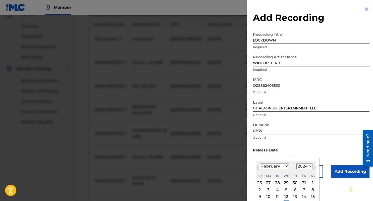
click option "2024" at bounding box center [0, 0] width 0 height 0
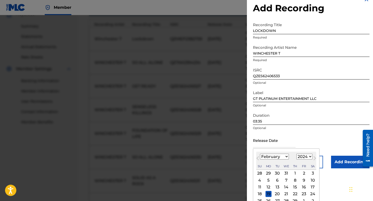
scroll to position [17, 0]
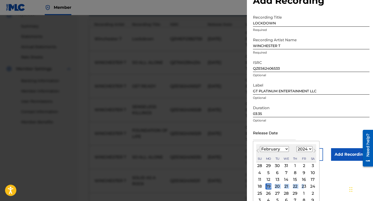
drag, startPoint x: 294, startPoint y: 194, endPoint x: 304, endPoint y: 186, distance: 12.6
click at [304, 186] on div "28 29 30 31 1 2 3 4 5 6 7 8 9 10 11 12 13 14 15 16 17 18 19 20 21 22 23 24 25 2…" at bounding box center [286, 182] width 60 height 41
click at [304, 186] on div "23" at bounding box center [304, 186] width 6 height 6
type input "[DATE]"
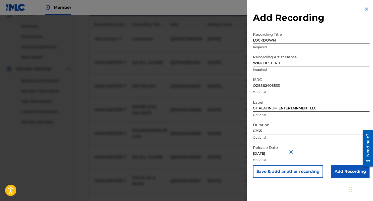
scroll to position [0, 0]
click at [286, 172] on button "Save & add another recording" at bounding box center [288, 171] width 70 height 13
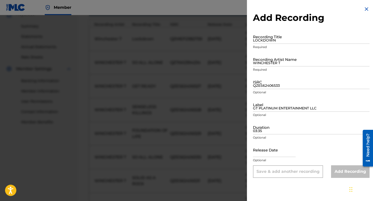
click at [259, 39] on input "LOCKDOWN" at bounding box center [311, 36] width 116 height 14
type input "CAN I COUNT ON YOU"
click at [267, 84] on input "QZES62406533" at bounding box center [311, 82] width 116 height 14
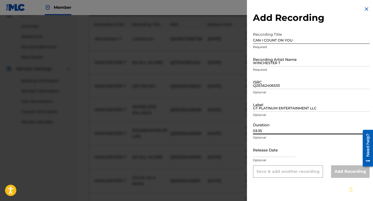
click at [265, 131] on input "03:35" at bounding box center [311, 127] width 116 height 14
type input "04:20"
click at [280, 60] on input "WINCHESTER T" at bounding box center [311, 59] width 116 height 14
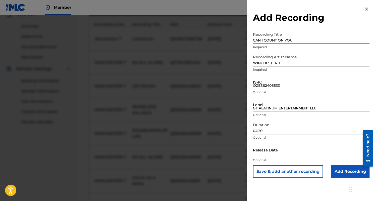
type input "WINCHESTER T"
click at [266, 84] on input "QZES62406533" at bounding box center [311, 82] width 116 height 14
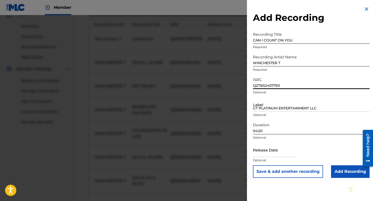
type input "QZTB52407793"
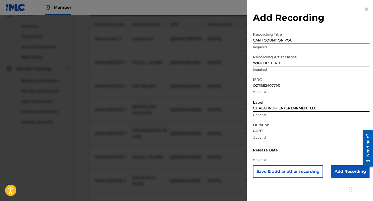
click at [265, 105] on input "GT PLATINUM ENTERTAINMENT LLC" at bounding box center [311, 104] width 116 height 14
type input "GT PLATINUM ENTERTAINMENT LLC."
select select "7"
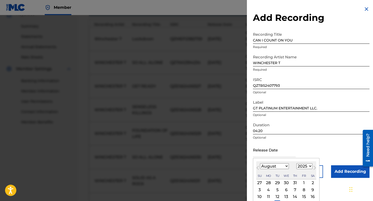
click at [269, 151] on input "text" at bounding box center [274, 149] width 43 height 14
click at [296, 163] on select "1899 1900 1901 1902 1903 1904 1905 1906 1907 1908 1909 1910 1911 1912 1913 1914…" at bounding box center [304, 166] width 16 height 6
select select "2024"
click option "2024" at bounding box center [0, 0] width 0 height 0
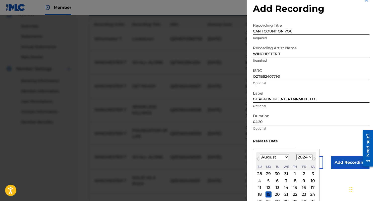
scroll to position [13, 0]
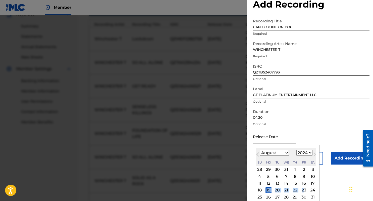
drag, startPoint x: 302, startPoint y: 196, endPoint x: 303, endPoint y: 190, distance: 6.4
click at [303, 190] on div "28 29 30 31 1 2 3 4 5 6 7 8 9 10 11 12 13 14 15 16 17 18 19 20 21 22 23 24 25 2…" at bounding box center [286, 186] width 60 height 41
click at [303, 190] on div "23" at bounding box center [304, 190] width 6 height 6
type input "[DATE]"
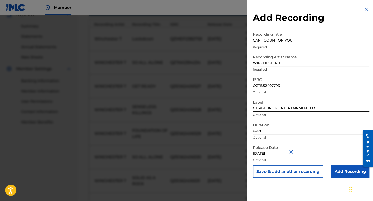
click at [292, 169] on button "Save & add another recording" at bounding box center [288, 171] width 70 height 13
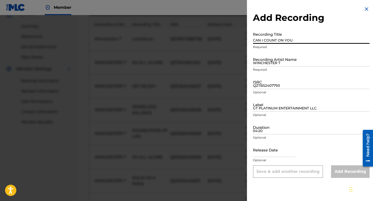
click at [267, 39] on input "CAN I COUNT ON YOU" at bounding box center [311, 36] width 116 height 14
type input "YOUNG KILLERS"
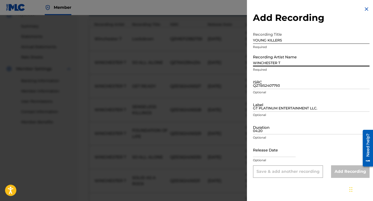
click at [276, 61] on input "WINCHESTER T" at bounding box center [311, 59] width 116 height 14
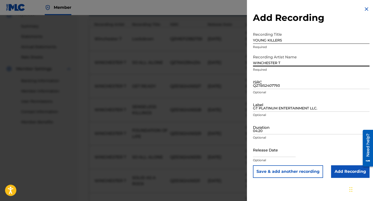
type input "WINCHESTER T"
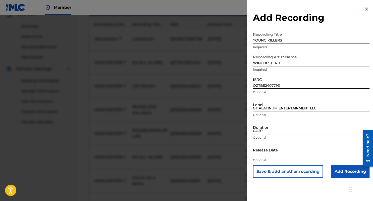
click at [264, 84] on input "QZTB52407793" at bounding box center [311, 82] width 116 height 14
type input "QZTB52405608"
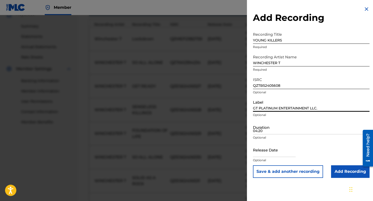
click at [266, 106] on input "GT PLATINUM ENTERTAINMENT LLC." at bounding box center [311, 104] width 116 height 14
type input "GT PLATINUM ENTERTAINMENT LLC."
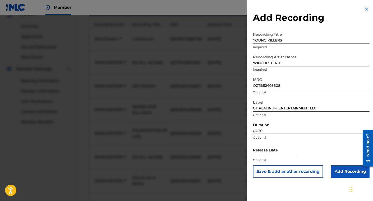
click at [264, 129] on input "04:20" at bounding box center [311, 127] width 116 height 14
type input "04:06"
click at [270, 150] on input "text" at bounding box center [274, 149] width 43 height 14
select select "7"
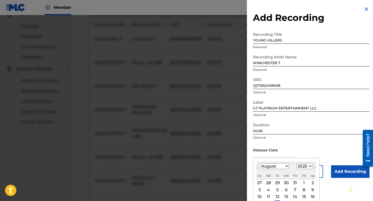
click at [296, 163] on select "1899 1900 1901 1902 1903 1904 1905 1906 1907 1908 1909 1910 1911 1912 1913 1914…" at bounding box center [304, 166] width 16 height 6
select select "2024"
click option "2024" at bounding box center [0, 0] width 0 height 0
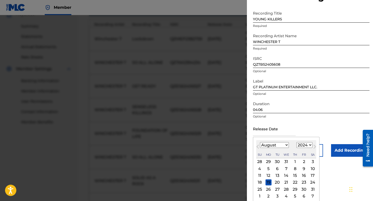
scroll to position [23, 0]
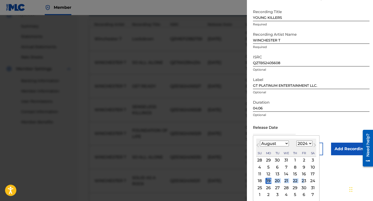
drag, startPoint x: 304, startPoint y: 196, endPoint x: 303, endPoint y: 181, distance: 15.6
click at [303, 181] on div "28 29 30 31 1 2 3 4 5 6 7 8 9 10 11 12 13 14 15 16 17 18 19 20 21 22 23 24 25 2…" at bounding box center [286, 176] width 60 height 41
click at [303, 181] on div "23" at bounding box center [304, 181] width 6 height 6
type input "[DATE]"
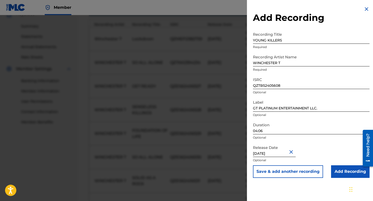
scroll to position [0, 0]
click at [299, 171] on button "Save & add another recording" at bounding box center [288, 171] width 70 height 13
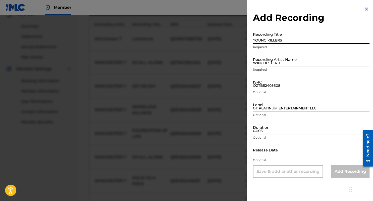
click at [272, 38] on input "YOUNG KILLERS" at bounding box center [311, 36] width 116 height 14
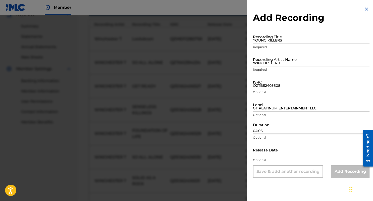
click at [265, 128] on input "04:06" at bounding box center [311, 127] width 116 height 14
type input "03:57"
click at [258, 39] on input "YOUNG KILLERS" at bounding box center [311, 36] width 116 height 14
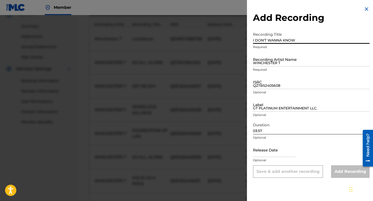
type input "I DON'T WANNA KNOW"
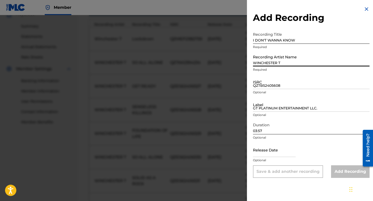
click at [266, 60] on input "WINCHESTER T" at bounding box center [311, 59] width 116 height 14
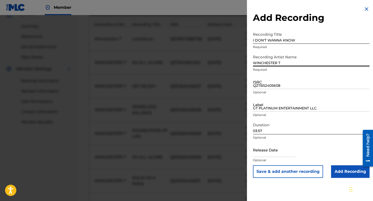
type input "WINCHESTER T"
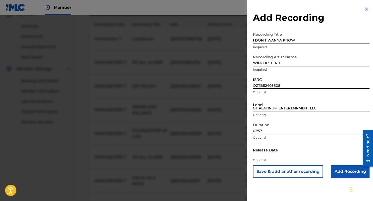
click at [261, 84] on input "QZTB52405608" at bounding box center [311, 82] width 116 height 14
click at [259, 85] on input "QZTB52405608" at bounding box center [311, 82] width 116 height 14
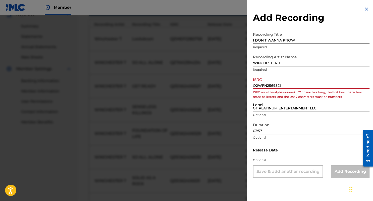
click at [300, 85] on input "Q2WFN2569521" at bounding box center [311, 82] width 116 height 14
drag, startPoint x: 281, startPoint y: 86, endPoint x: 251, endPoint y: 87, distance: 30.2
click at [253, 87] on input "Q2WFN2569521" at bounding box center [311, 82] width 116 height 14
paste input "Z"
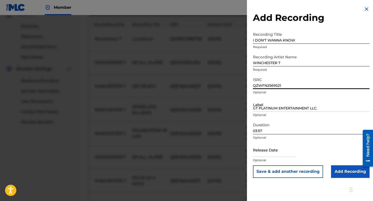
type input "QZWFN2569521"
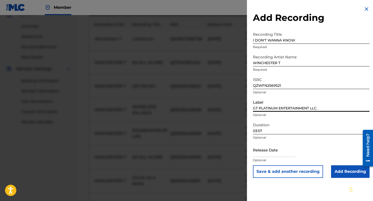
click at [261, 108] on input "GT PLATINUM ENTERTAINMENT LLC." at bounding box center [311, 104] width 116 height 14
type input "GT PLATINUM ENTERTAINMENT LLC."
click at [267, 151] on input "text" at bounding box center [274, 149] width 43 height 14
select select "7"
select select "2025"
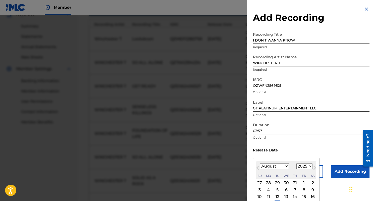
click at [303, 189] on div "8" at bounding box center [304, 189] width 6 height 6
type input "[DATE]"
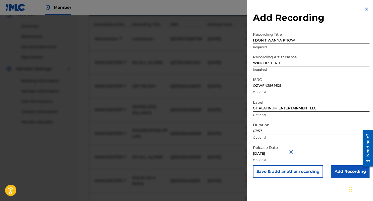
click at [343, 169] on input "Add Recording" at bounding box center [350, 171] width 38 height 13
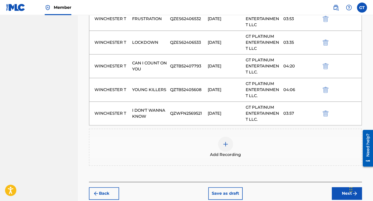
scroll to position [341, 0]
click at [225, 143] on img at bounding box center [225, 144] width 6 height 6
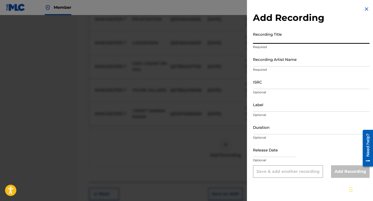
click at [275, 39] on input "Recording Title" at bounding box center [311, 36] width 116 height 14
type input "LOOK WHAT LOVE CAN DO"
click at [270, 61] on input "Recording Artist Name" at bounding box center [311, 59] width 116 height 14
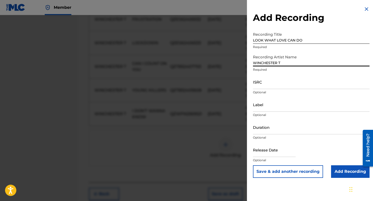
type input "WINCHESTER T"
click at [263, 107] on input "Label" at bounding box center [311, 104] width 116 height 14
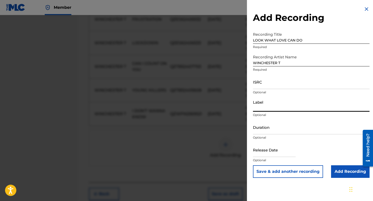
click at [262, 108] on input "Label" at bounding box center [311, 104] width 116 height 14
type input "GLOBAL DIGITAL"
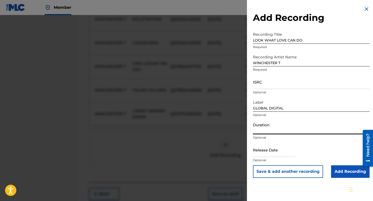
click at [269, 128] on input "Duration" at bounding box center [311, 127] width 116 height 14
type input "03:42"
click at [348, 170] on input "Add Recording" at bounding box center [350, 171] width 38 height 13
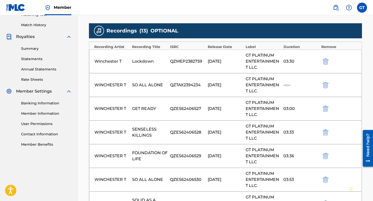
scroll to position [135, 0]
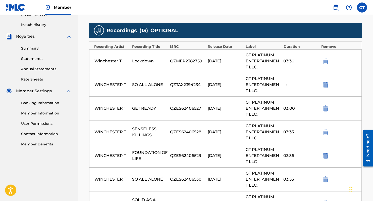
click at [46, 103] on link "Banking Information" at bounding box center [46, 102] width 51 height 5
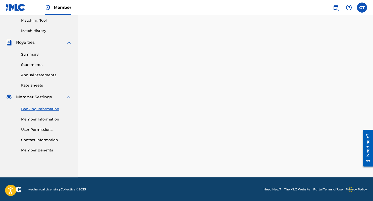
scroll to position [110, 0]
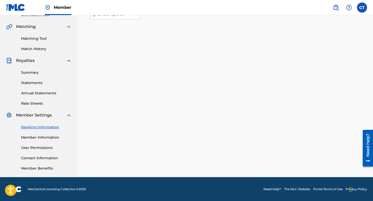
click at [46, 136] on link "Member Information" at bounding box center [46, 137] width 51 height 5
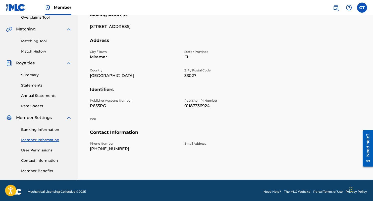
scroll to position [110, 0]
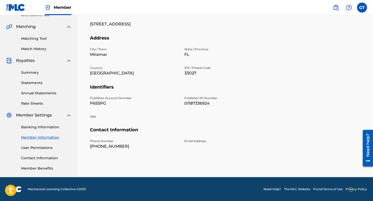
click at [42, 148] on link "User Permissions" at bounding box center [46, 147] width 51 height 5
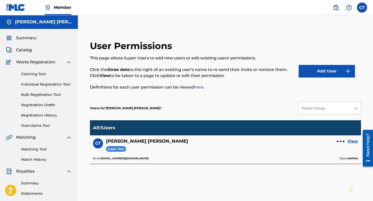
click at [62, 84] on link "Individual Registration Tool" at bounding box center [46, 84] width 51 height 5
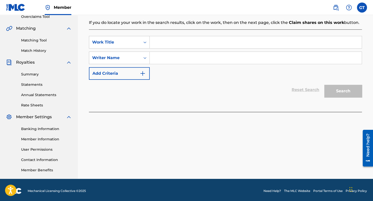
scroll to position [110, 0]
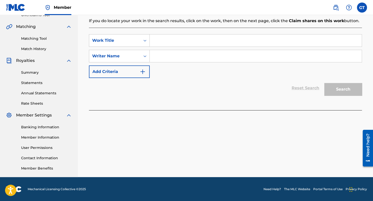
click at [43, 159] on link "Contact Information" at bounding box center [46, 157] width 51 height 5
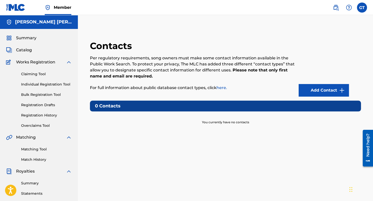
click at [324, 91] on link "Add Contact" at bounding box center [324, 90] width 50 height 13
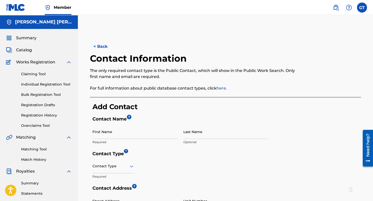
click at [113, 134] on input "First Name" at bounding box center [134, 131] width 85 height 14
type input "[PERSON_NAME]"
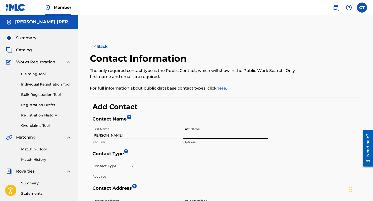
click at [200, 133] on input "Last Name" at bounding box center [225, 131] width 85 height 14
type input "[PERSON_NAME]"
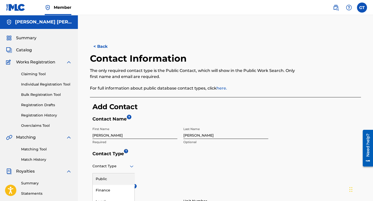
scroll to position [18, 0]
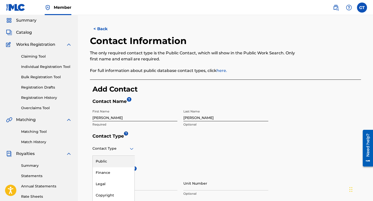
click at [131, 155] on div "4 results available. Use Up and Down to choose options, press Enter to select t…" at bounding box center [113, 148] width 42 height 14
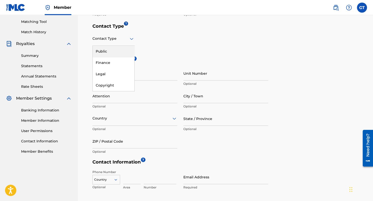
scroll to position [130, 0]
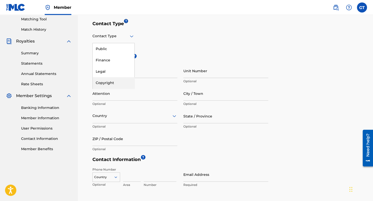
click at [108, 84] on div "Copyright" at bounding box center [114, 82] width 42 height 11
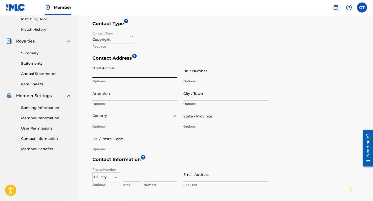
click at [119, 72] on input "Street Address" at bounding box center [134, 71] width 85 height 14
type input "[STREET_ADDRESS]"
click at [214, 95] on input "City / Town" at bounding box center [225, 93] width 85 height 14
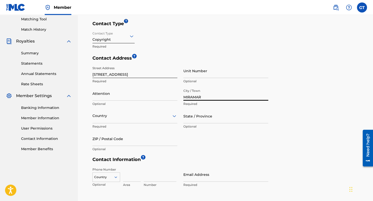
type input "MIRAMAR"
click at [173, 115] on icon at bounding box center [174, 116] width 4 height 2
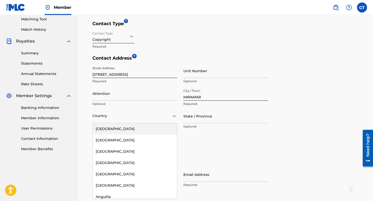
click at [143, 128] on div "[GEOGRAPHIC_DATA]" at bounding box center [135, 128] width 84 height 11
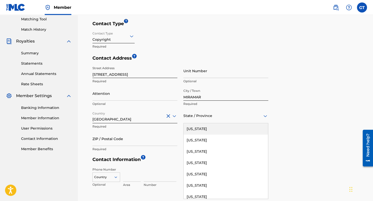
click at [264, 117] on icon at bounding box center [265, 116] width 6 height 6
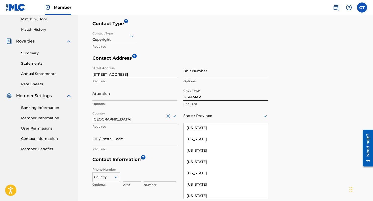
scroll to position [85, 0]
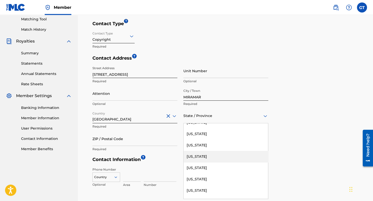
click at [192, 156] on div "[US_STATE]" at bounding box center [226, 156] width 84 height 11
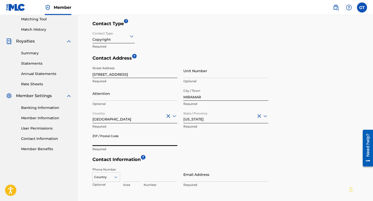
click at [141, 141] on input "ZIP / Postal Code" at bounding box center [134, 138] width 85 height 14
type input "33027"
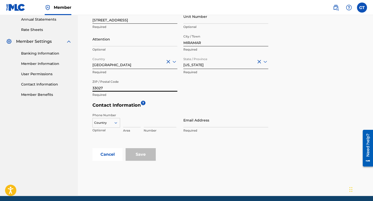
click at [116, 125] on div "Country" at bounding box center [106, 122] width 28 height 8
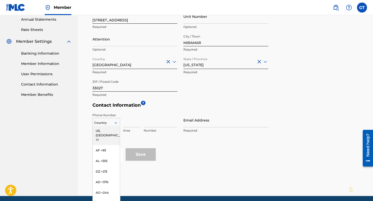
click at [99, 130] on div "US, [GEOGRAPHIC_DATA] +1" at bounding box center [106, 135] width 27 height 20
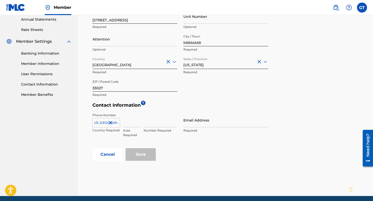
click at [128, 122] on input at bounding box center [132, 120] width 18 height 14
type input "1"
click at [127, 122] on input "1" at bounding box center [132, 120] width 18 height 14
type input "954"
click at [147, 121] on input at bounding box center [160, 120] width 33 height 14
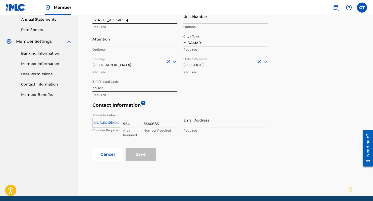
type input "5340683"
click at [188, 122] on input "Email Address" at bounding box center [225, 120] width 85 height 14
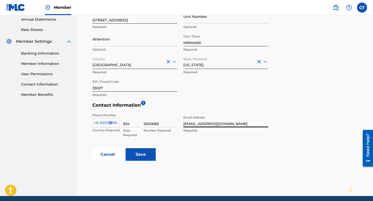
type input "[EMAIL_ADDRESS][DOMAIN_NAME]"
click at [137, 153] on input "Save" at bounding box center [141, 154] width 30 height 13
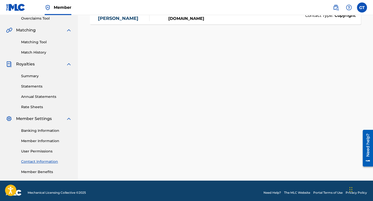
scroll to position [110, 0]
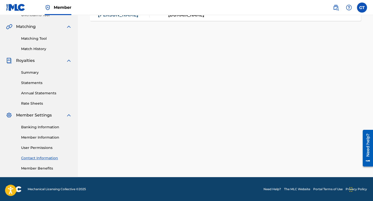
click at [47, 167] on link "Member Benefits" at bounding box center [46, 167] width 51 height 5
